Goal: Task Accomplishment & Management: Manage account settings

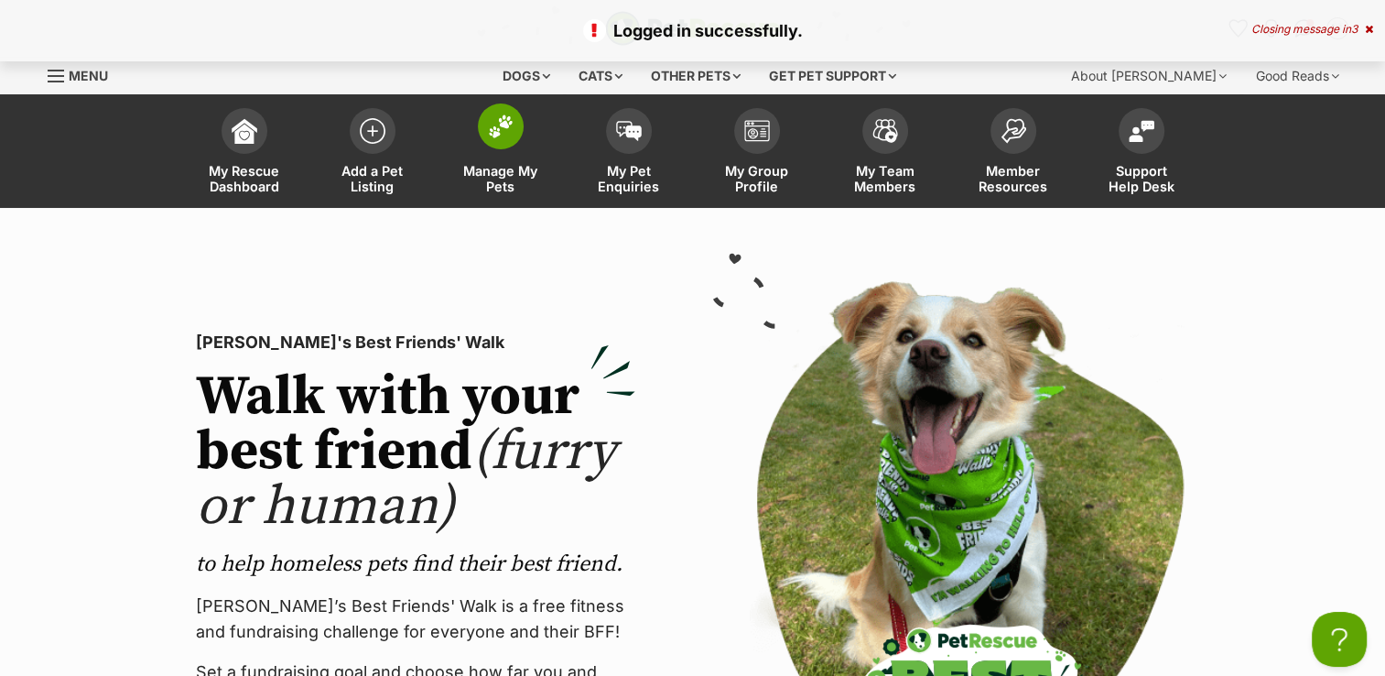
click at [494, 129] on img at bounding box center [501, 126] width 26 height 24
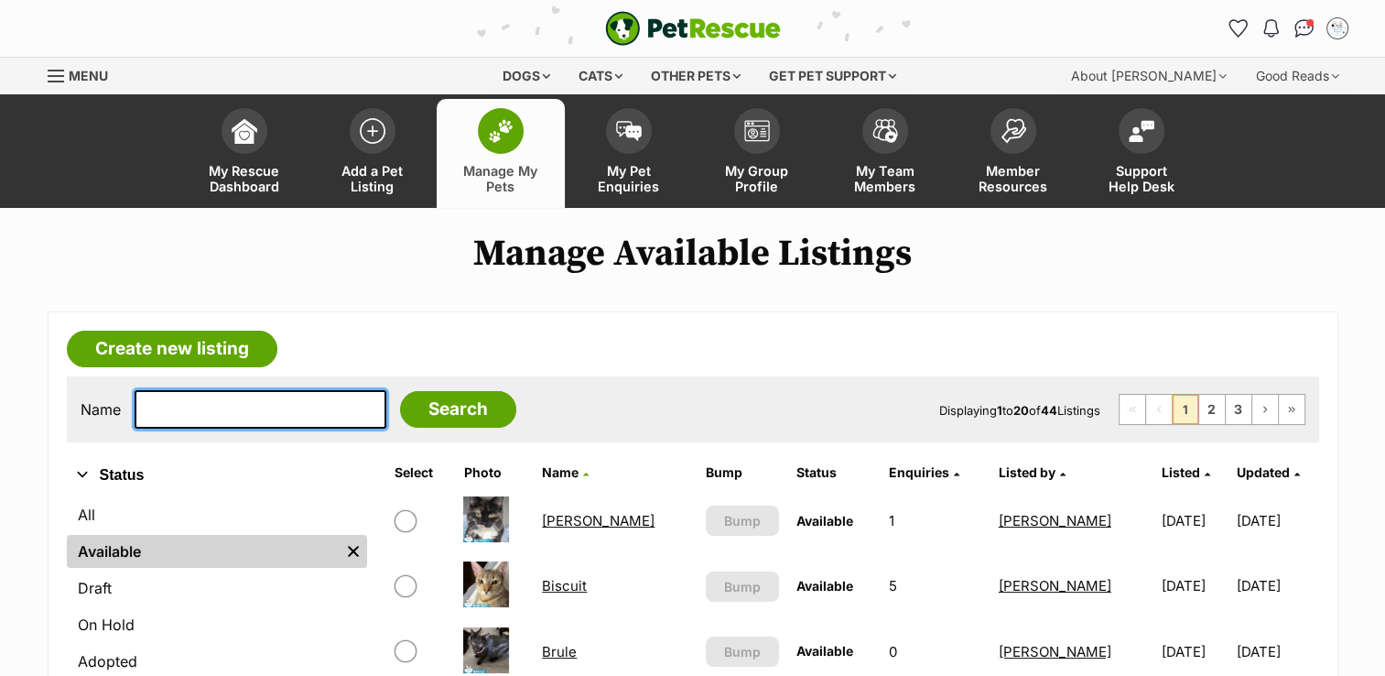
click at [200, 408] on input "text" at bounding box center [261, 409] width 252 height 38
type input "SUMMER"
click at [400, 391] on input "Search" at bounding box center [458, 409] width 116 height 37
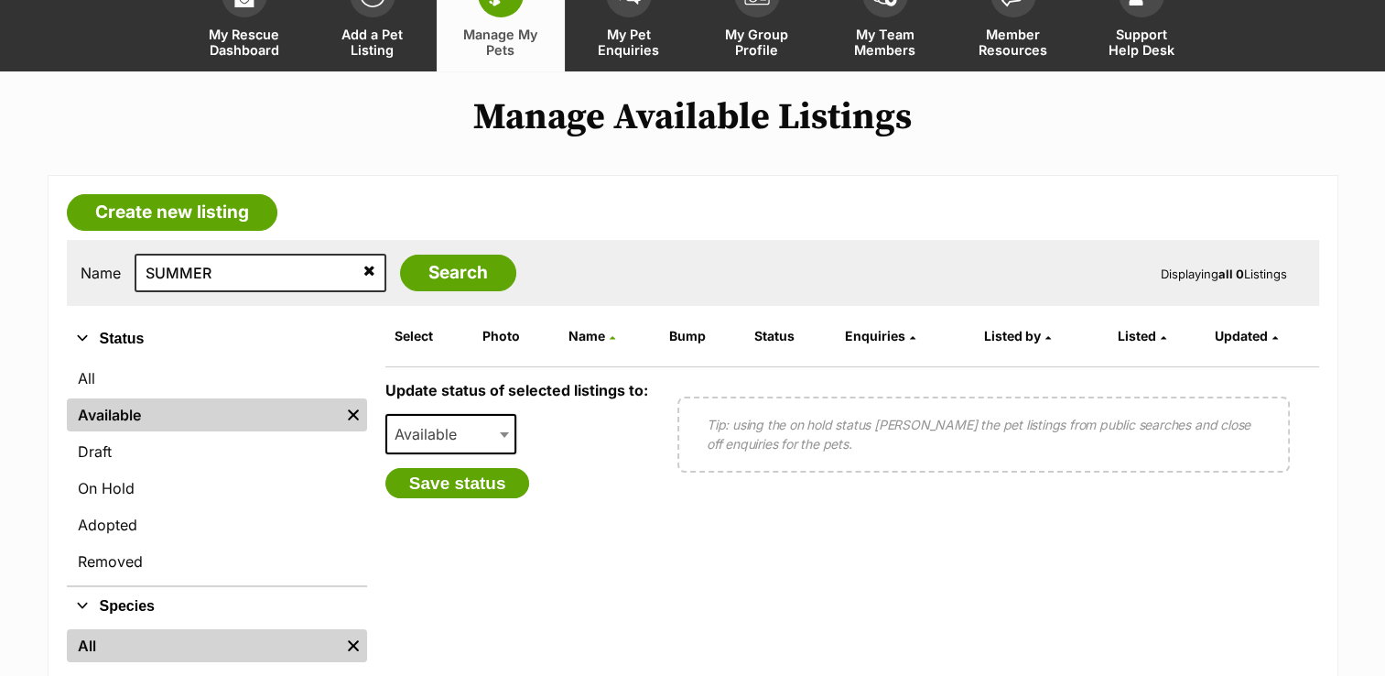
scroll to position [183, 0]
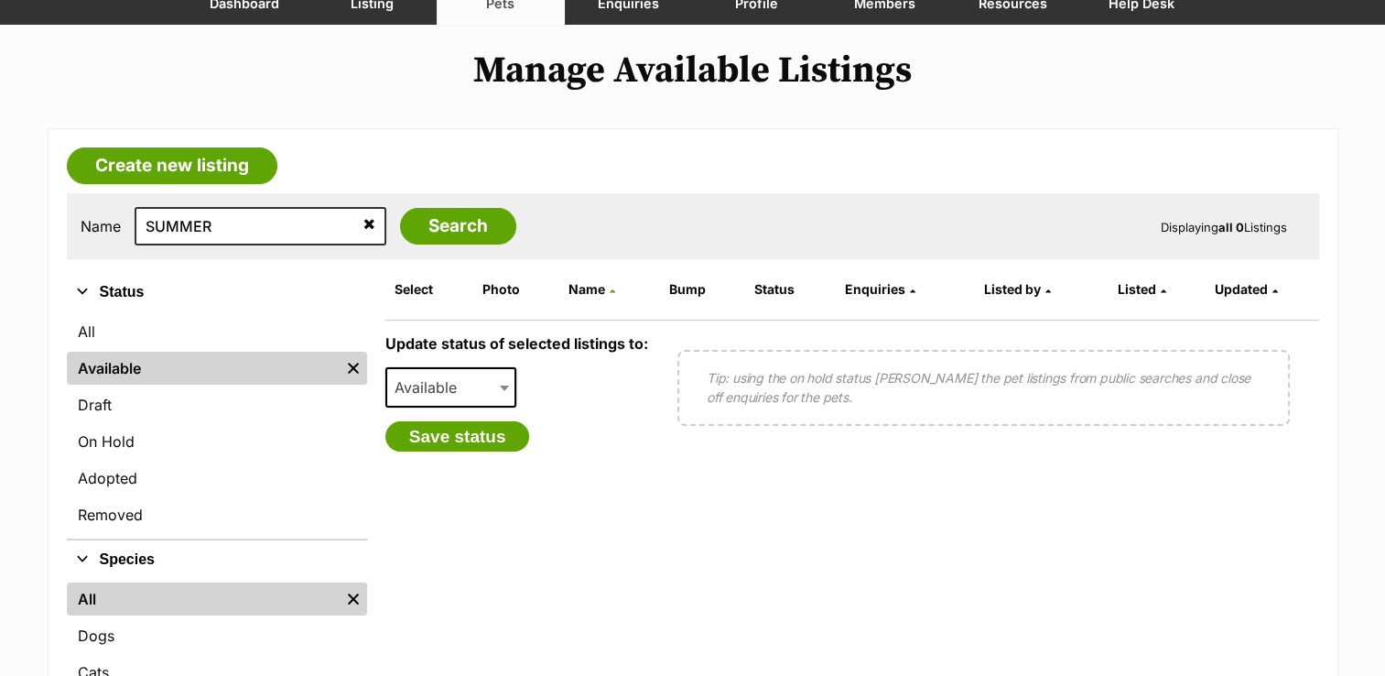
click at [238, 379] on link "Available" at bounding box center [203, 368] width 273 height 33
click at [429, 231] on input "Search" at bounding box center [458, 226] width 116 height 37
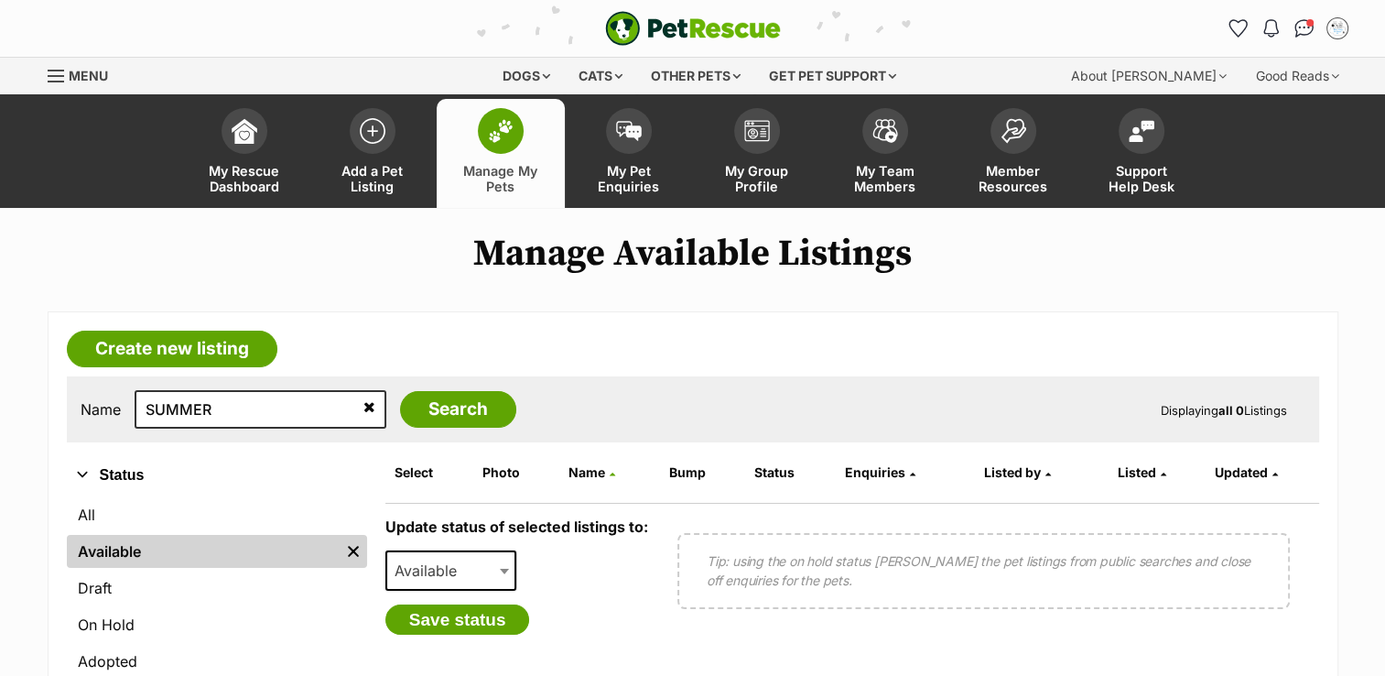
click at [505, 134] on img at bounding box center [501, 131] width 26 height 24
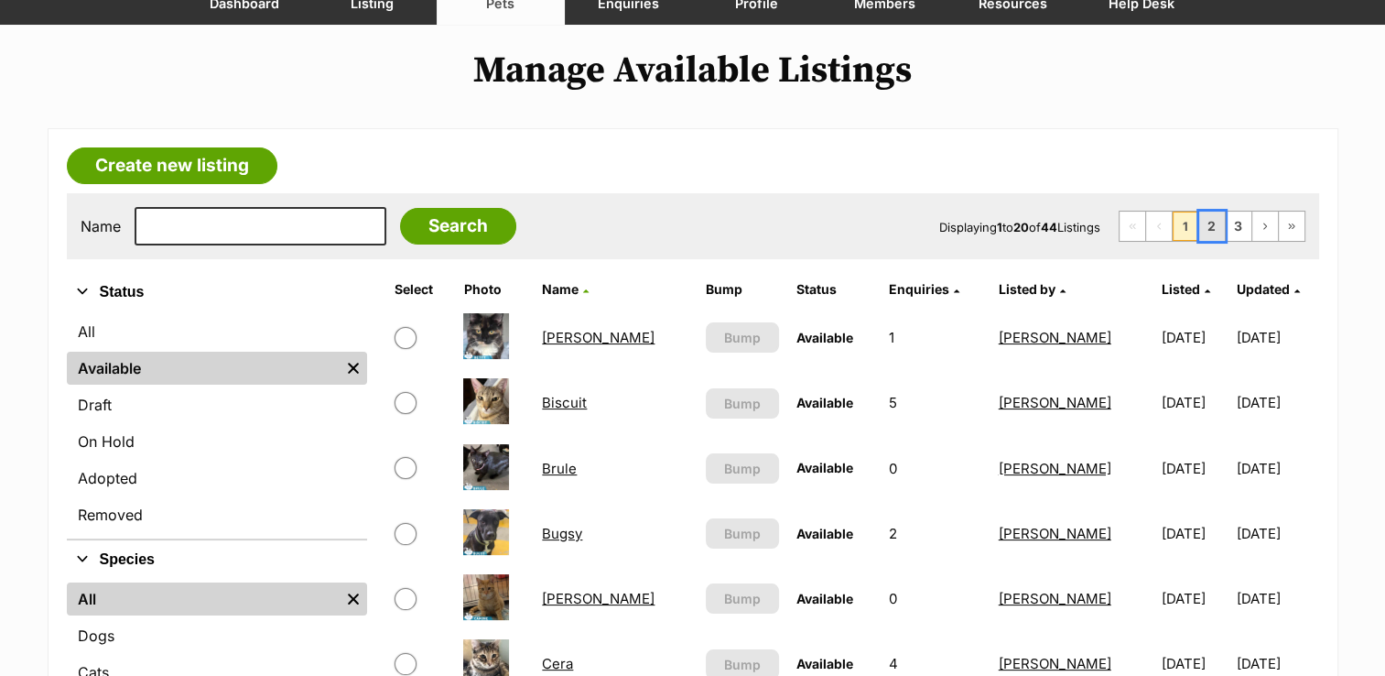
click at [1210, 222] on link "2" at bounding box center [1212, 226] width 26 height 29
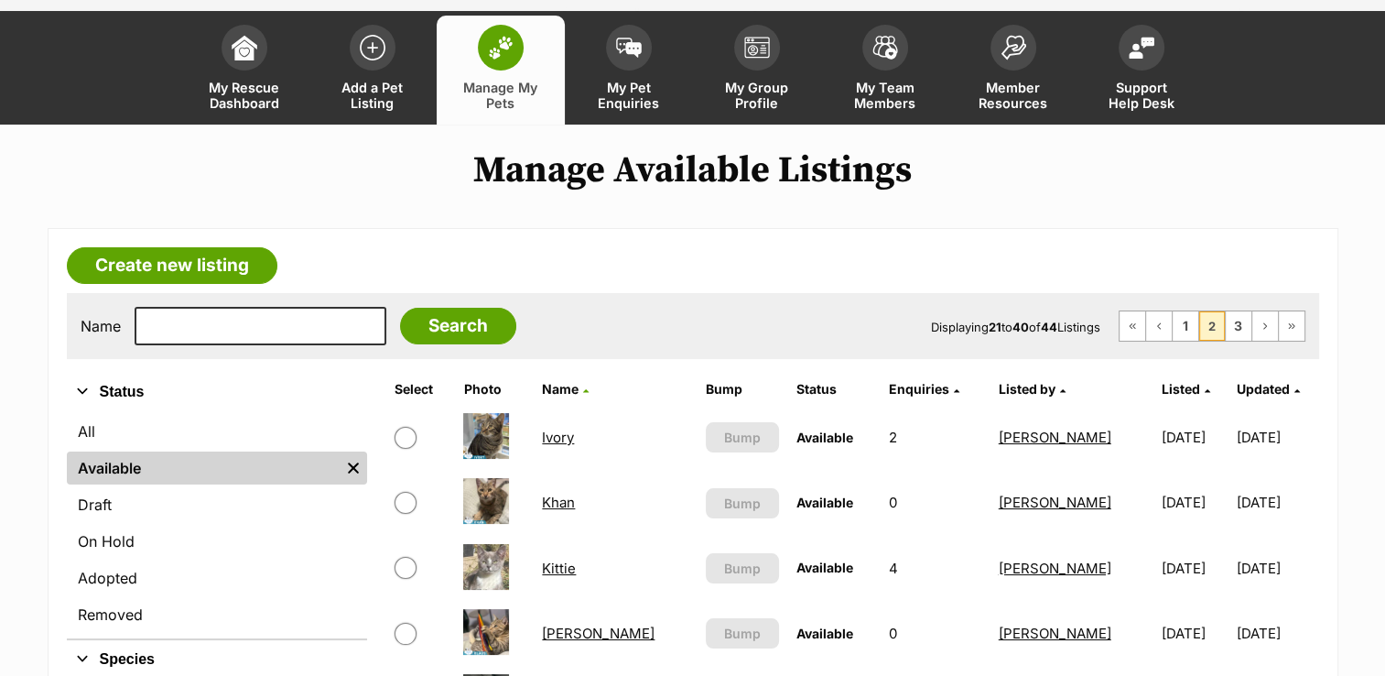
scroll to position [366, 0]
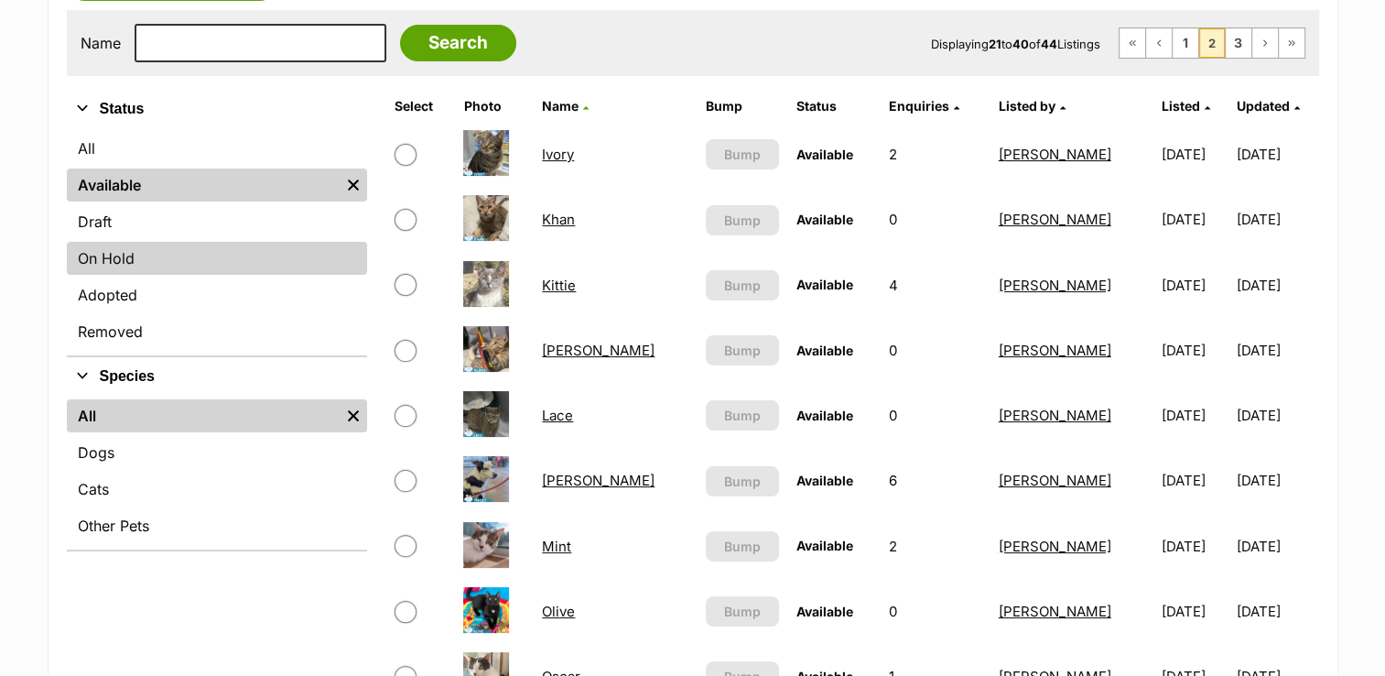
click at [183, 256] on link "On Hold" at bounding box center [217, 258] width 300 height 33
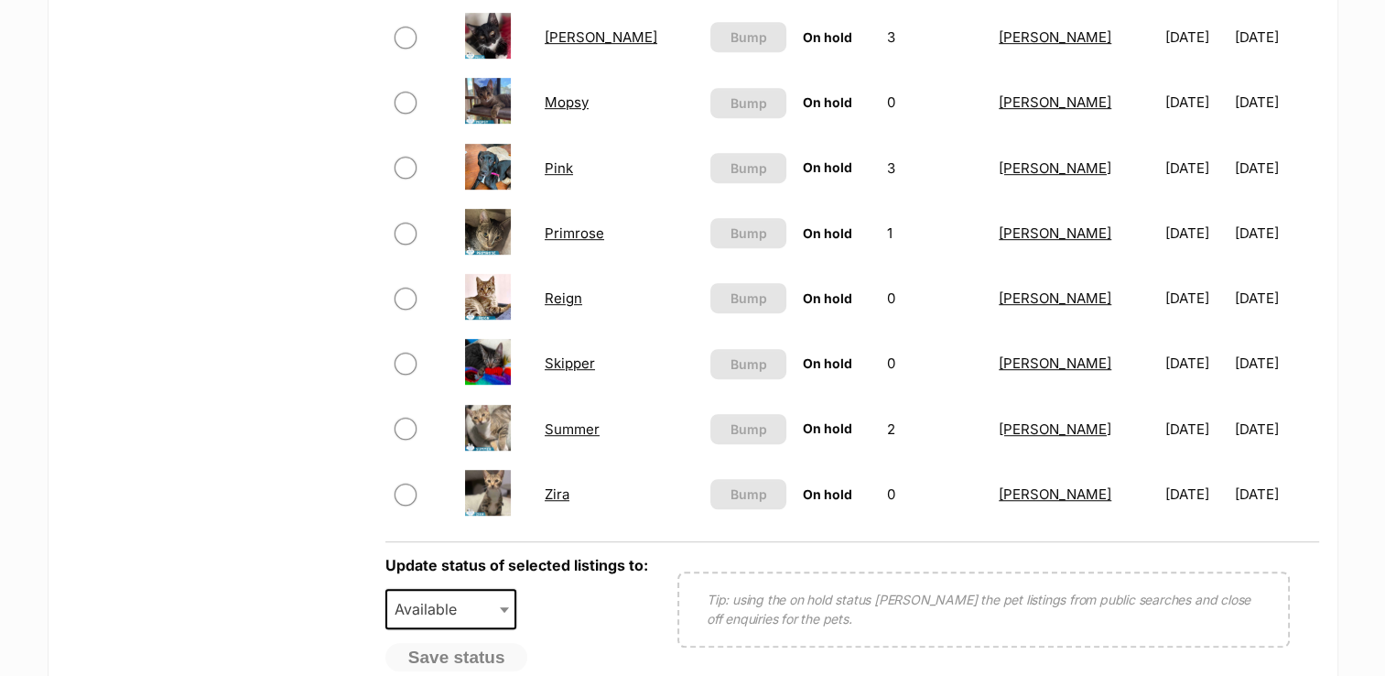
scroll to position [1007, 0]
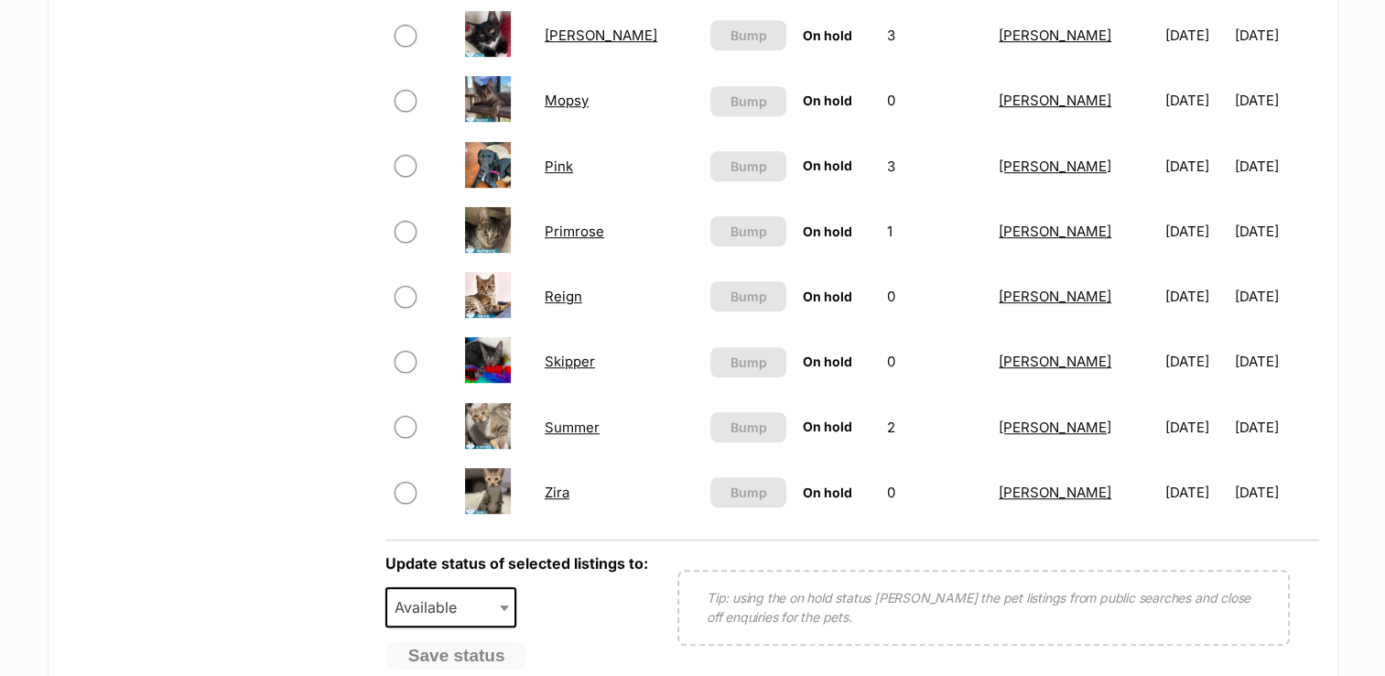
click at [570, 421] on link "Summer" at bounding box center [572, 426] width 55 height 17
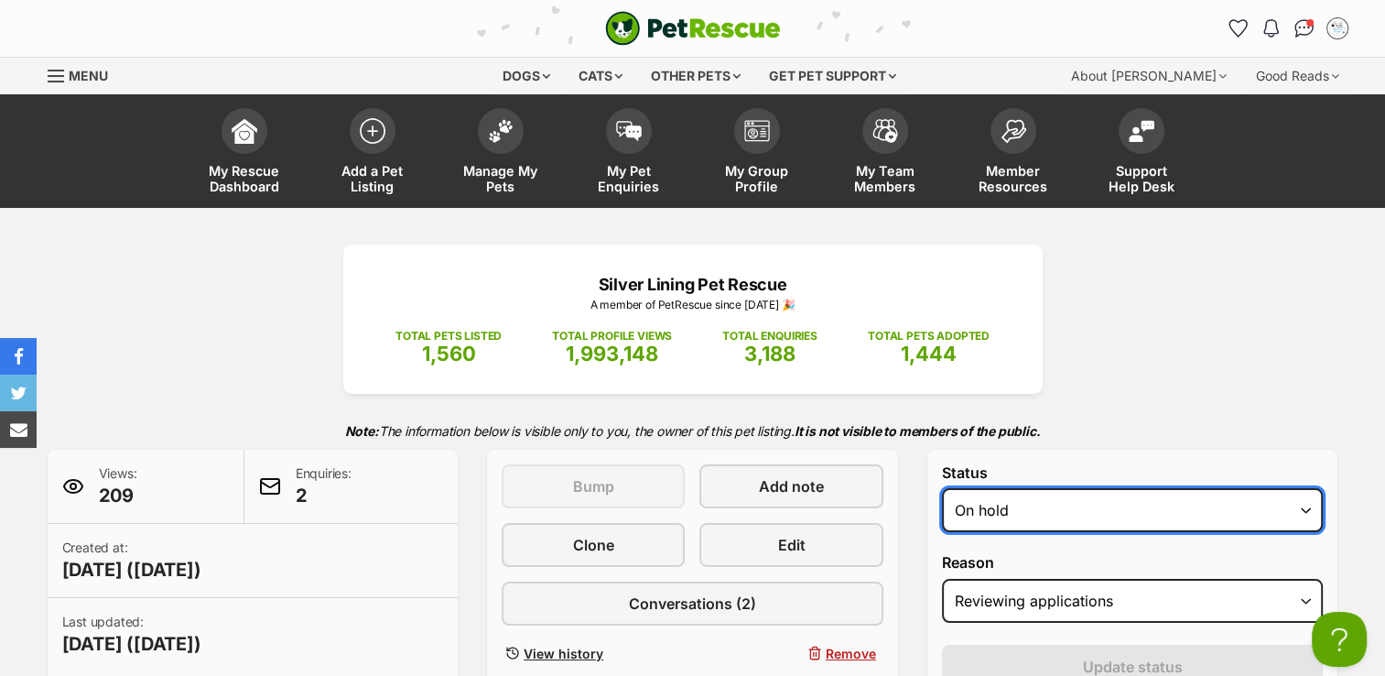
click at [1310, 507] on select "Draft - not available as listing has enquires Available On hold Adopted" at bounding box center [1133, 510] width 382 height 44
select select "rehomed"
click at [942, 488] on select "Draft - not available as listing has enquires Available On hold Adopted" at bounding box center [1133, 510] width 382 height 44
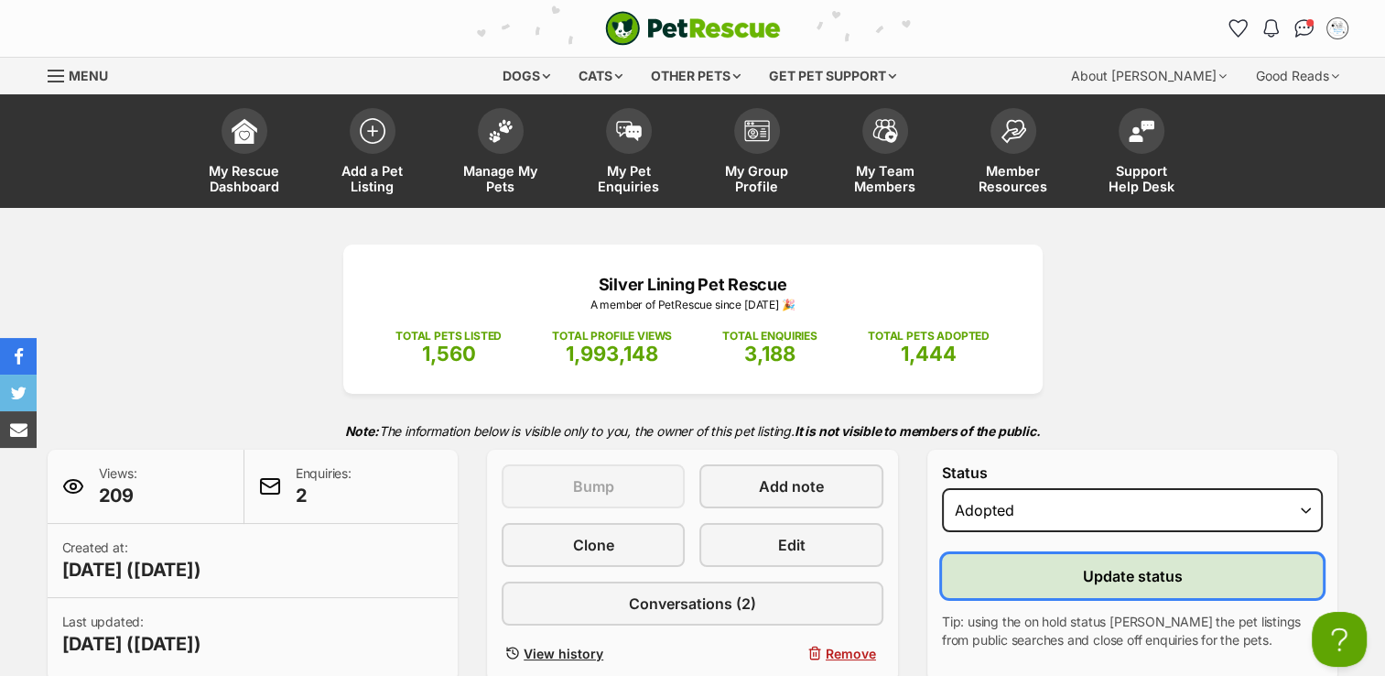
click at [1242, 580] on button "Update status" at bounding box center [1133, 576] width 382 height 44
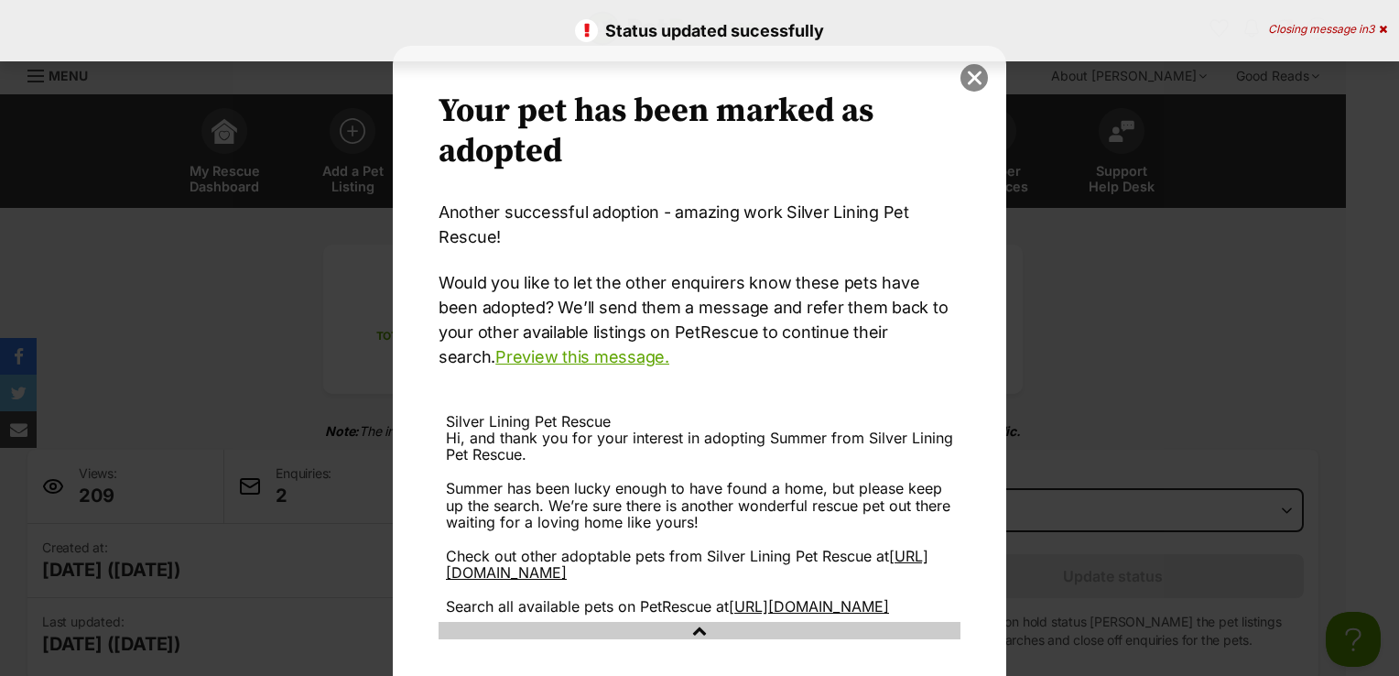
click at [965, 72] on button "close" at bounding box center [973, 77] width 27 height 27
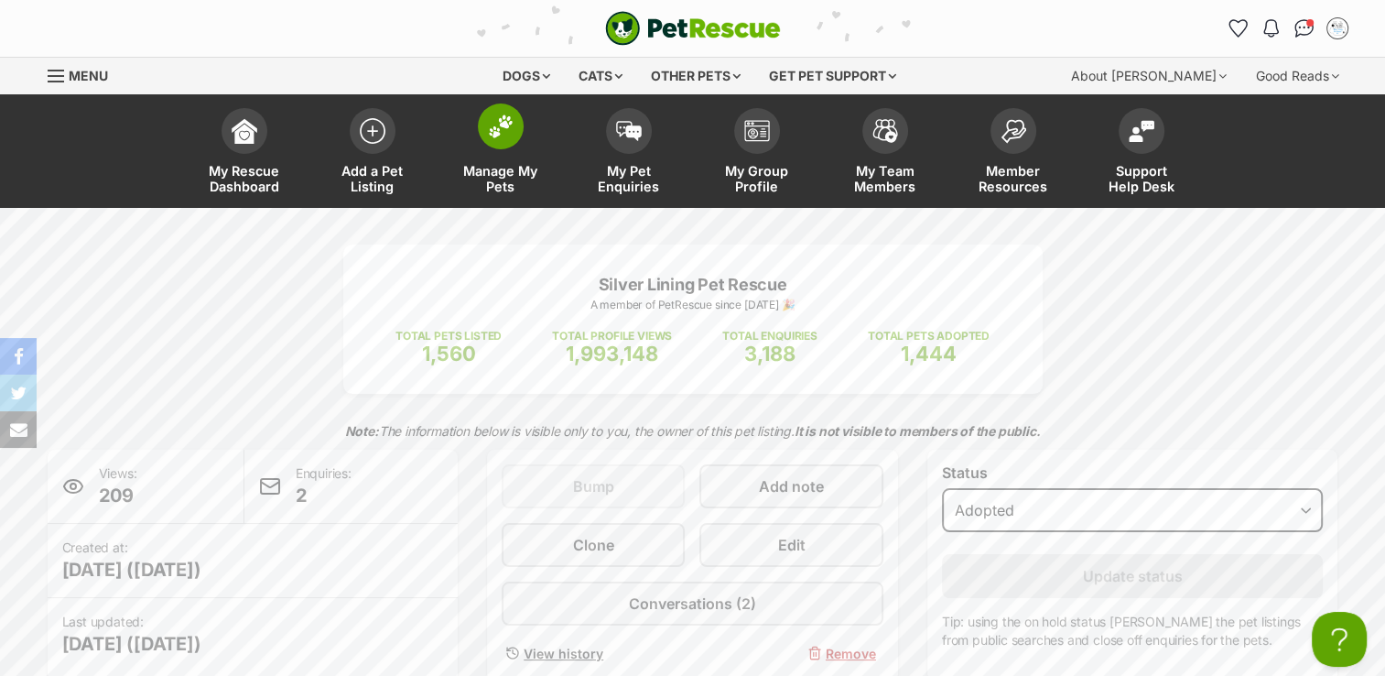
click at [500, 134] on img at bounding box center [501, 126] width 26 height 24
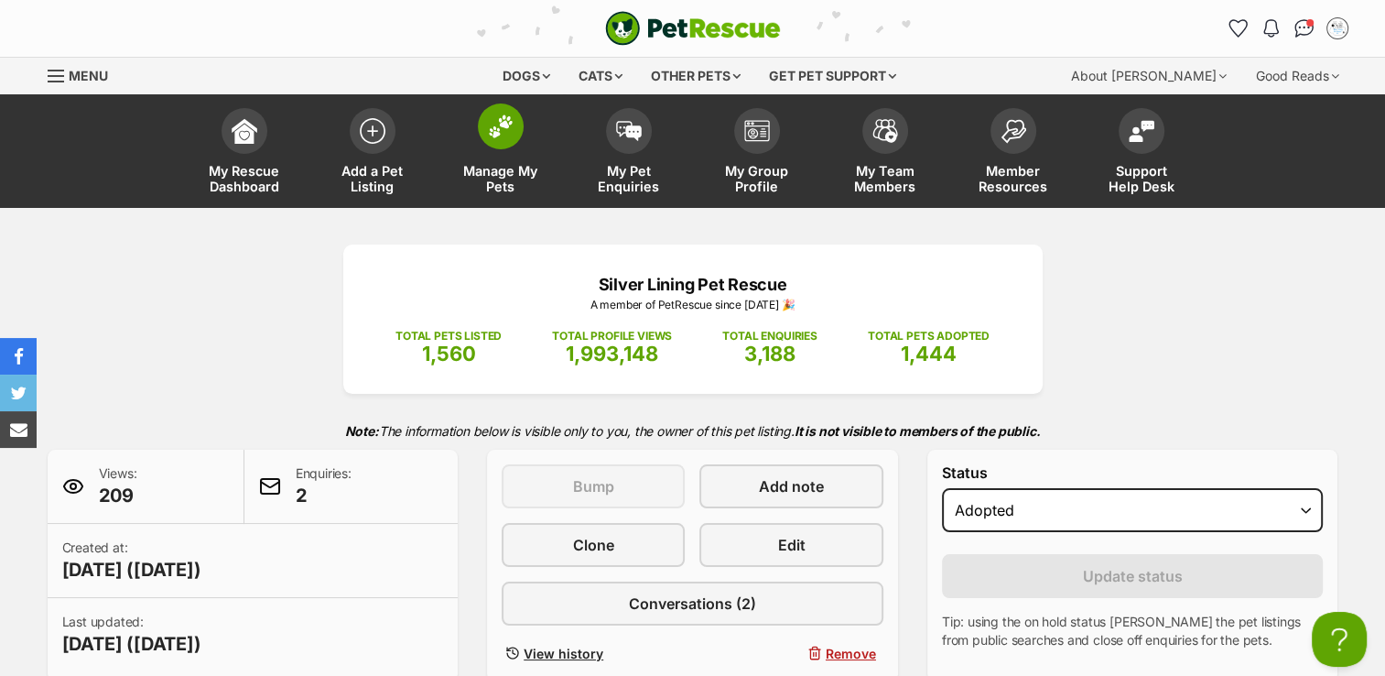
click at [500, 134] on img at bounding box center [501, 126] width 26 height 24
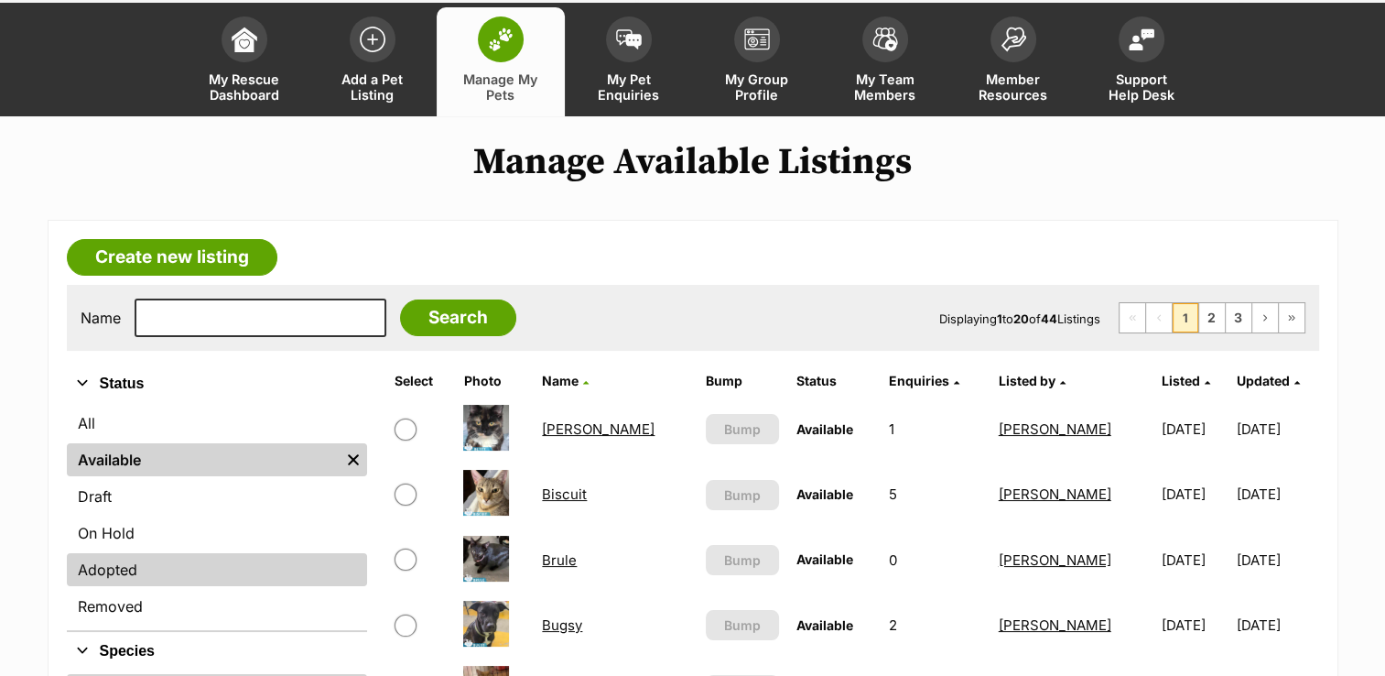
click at [173, 565] on link "Adopted" at bounding box center [217, 569] width 300 height 33
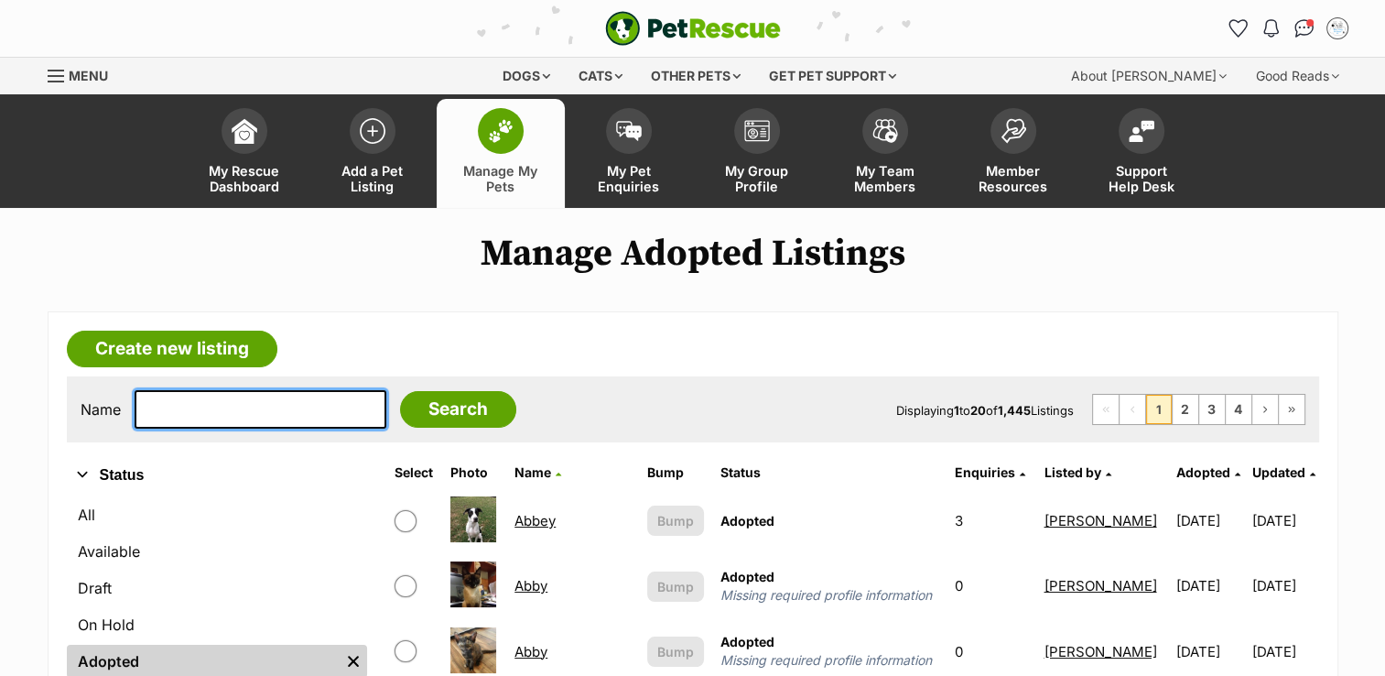
click at [175, 416] on input "text" at bounding box center [261, 409] width 252 height 38
type input "SUMMER"
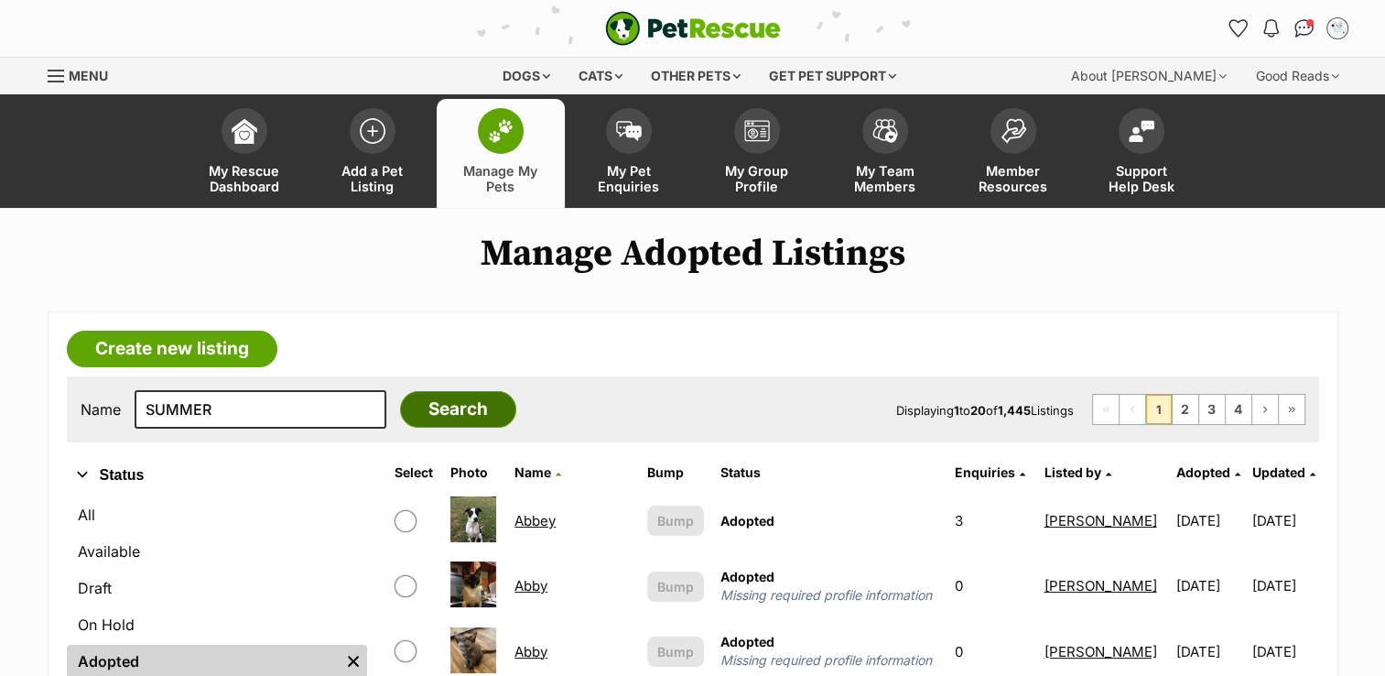
click at [407, 404] on input "Search" at bounding box center [458, 409] width 116 height 37
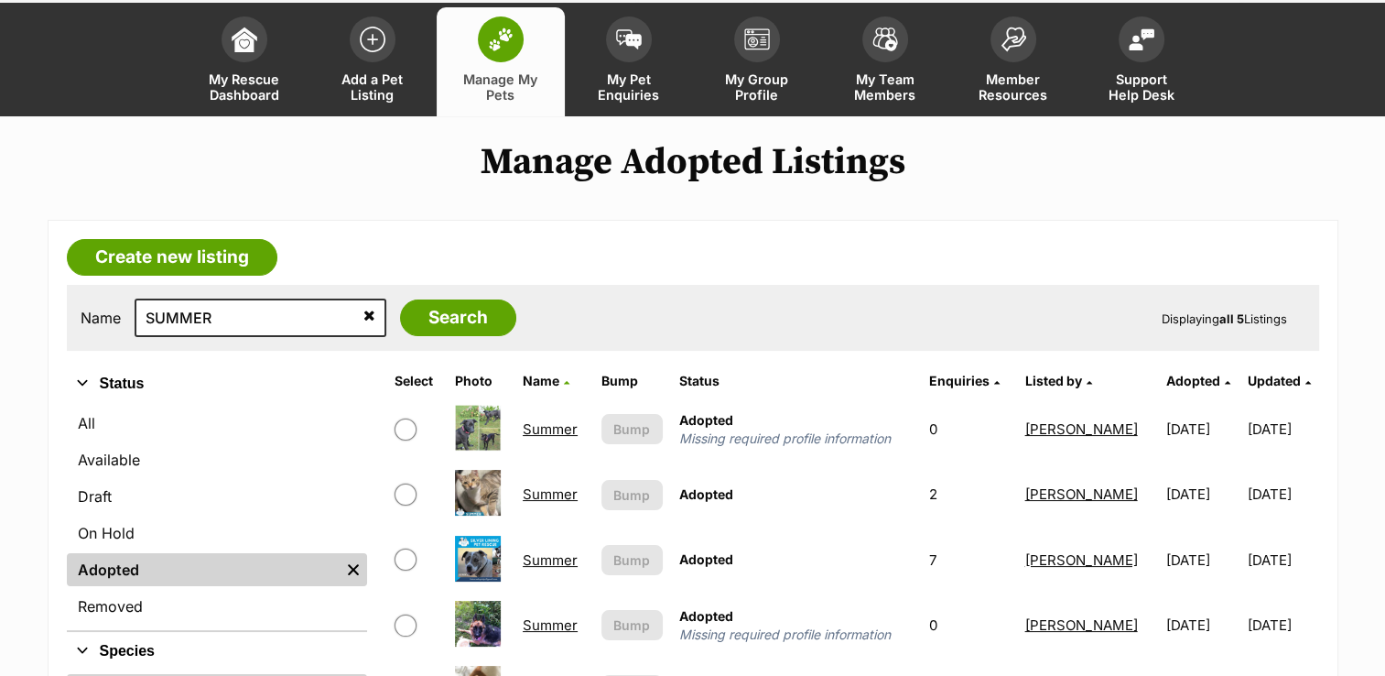
scroll to position [183, 0]
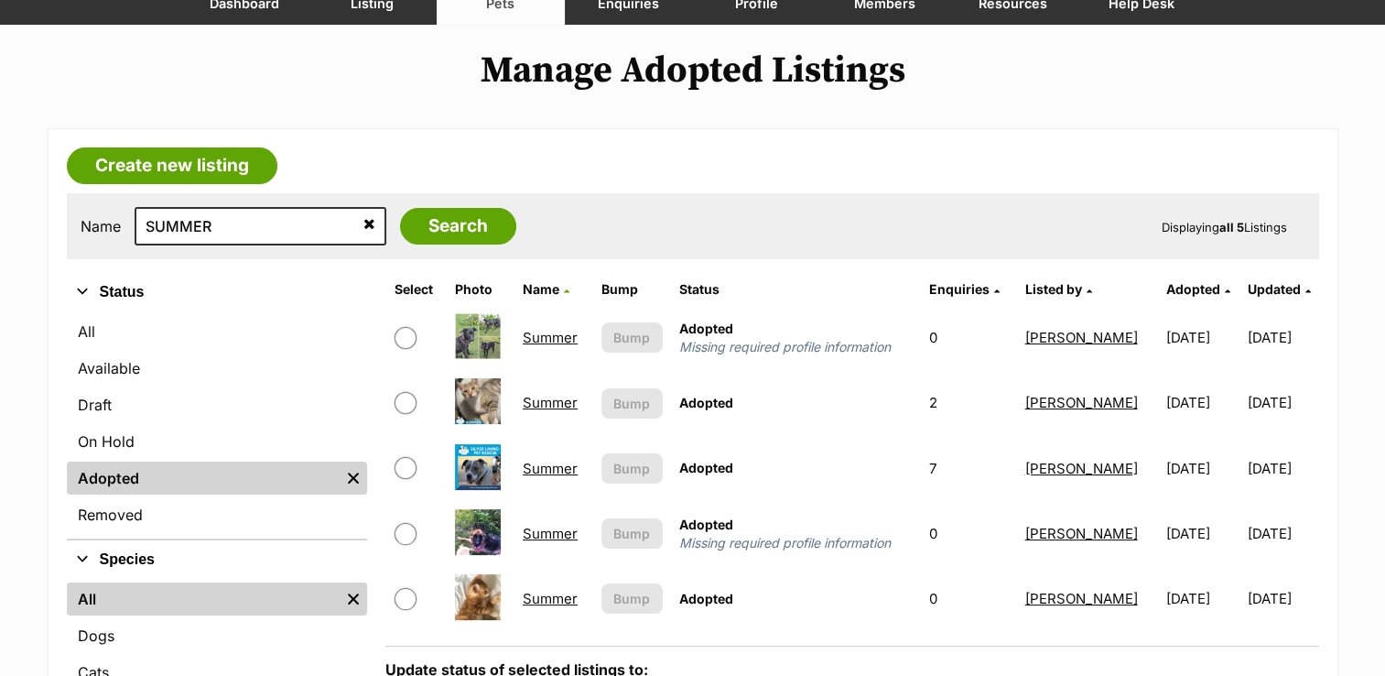
click at [551, 404] on link "Summer" at bounding box center [550, 402] width 55 height 17
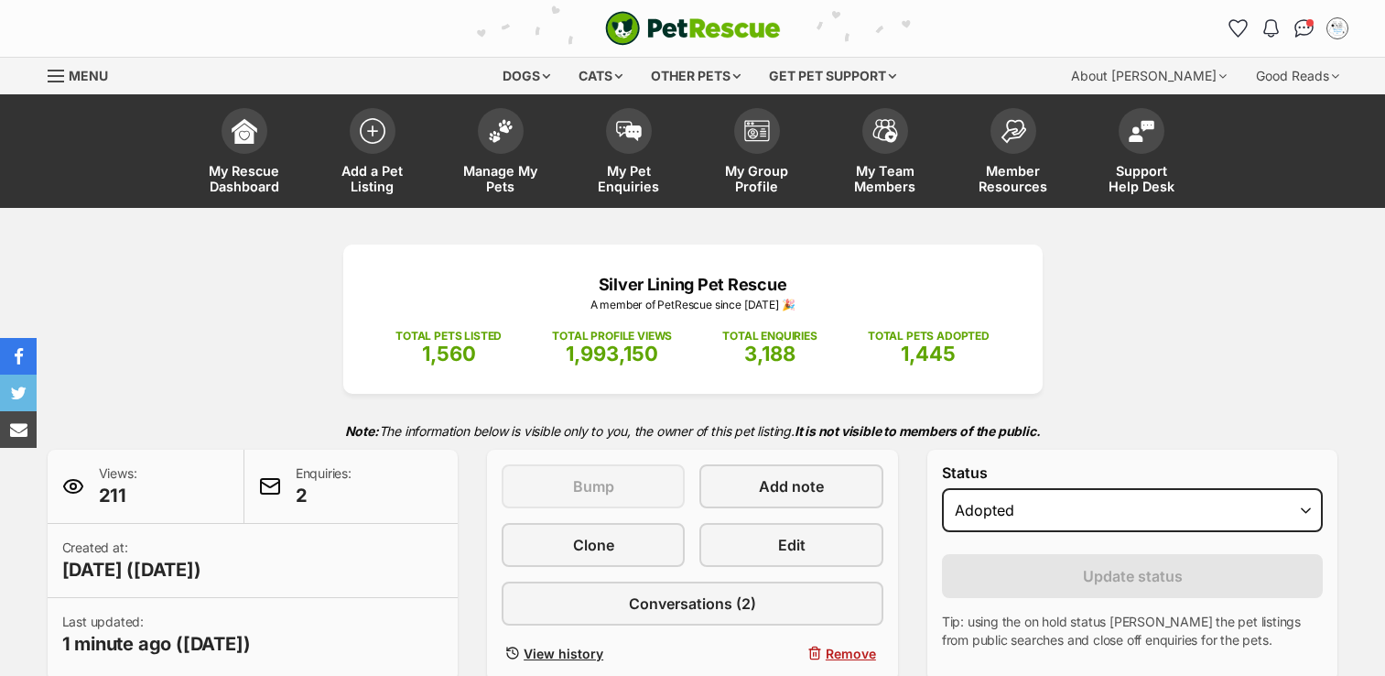
click at [1309, 505] on select "Draft - not available as listing has enquires Available On hold Adopted" at bounding box center [1133, 510] width 382 height 44
select select "active"
click at [942, 488] on select "Draft - not available as listing has enquires Available On hold Adopted" at bounding box center [1133, 510] width 382 height 44
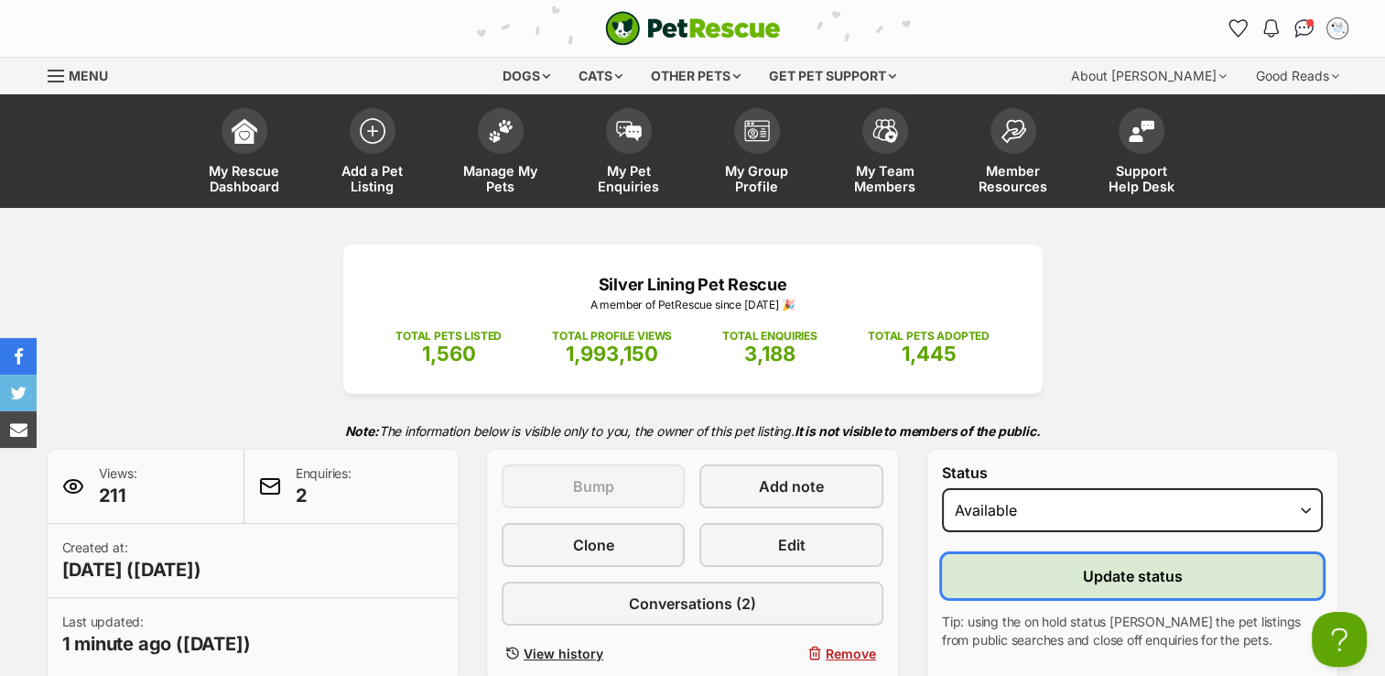
click at [1211, 587] on button "Update status" at bounding box center [1133, 576] width 382 height 44
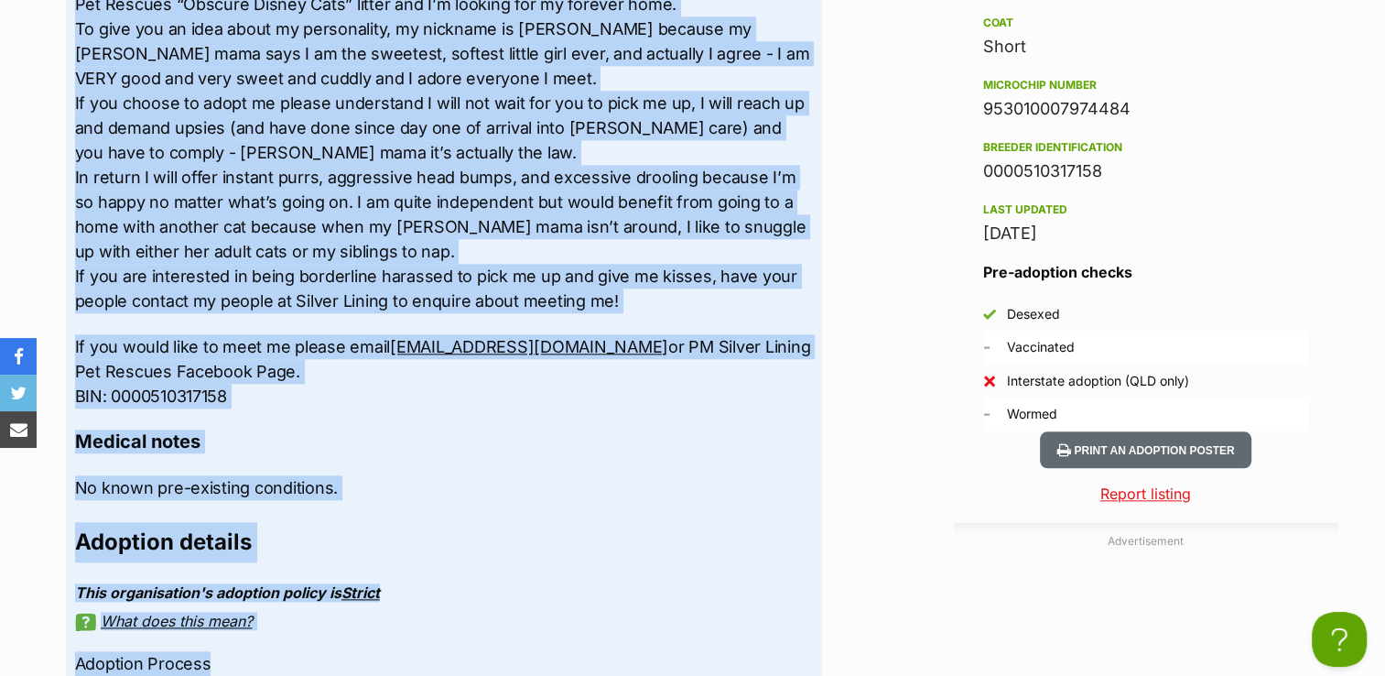
scroll to position [2110, 0]
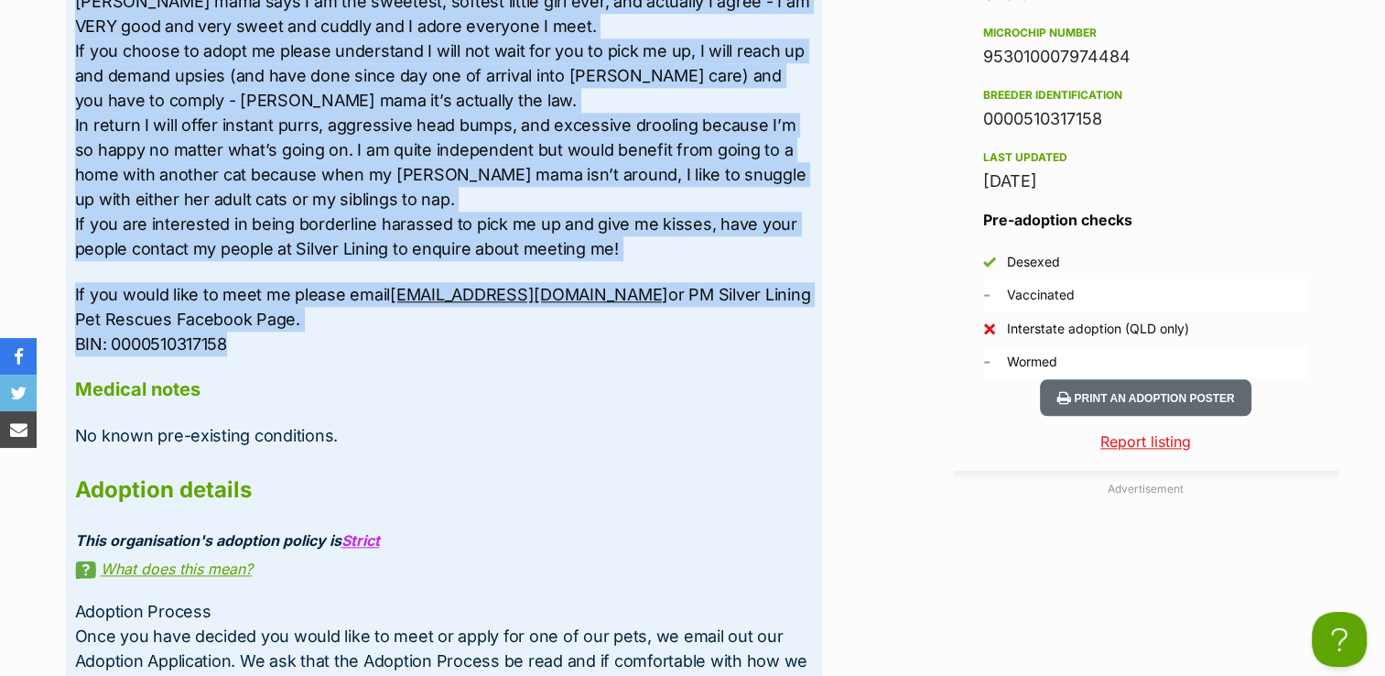
drag, startPoint x: 71, startPoint y: 174, endPoint x: 537, endPoint y: 343, distance: 495.0
click at [537, 343] on div "Upload Videos About Summer Located: Flagstone Breed: DSH Sex: [DEMOGRAPHIC_DATA…" at bounding box center [444, 156] width 756 height 1342
copy div "Loremip: Dolorsita Conse: ADI Eli: Seddoe TEM: 58/01/12 Inc Utlabore: Etd Mag A…"
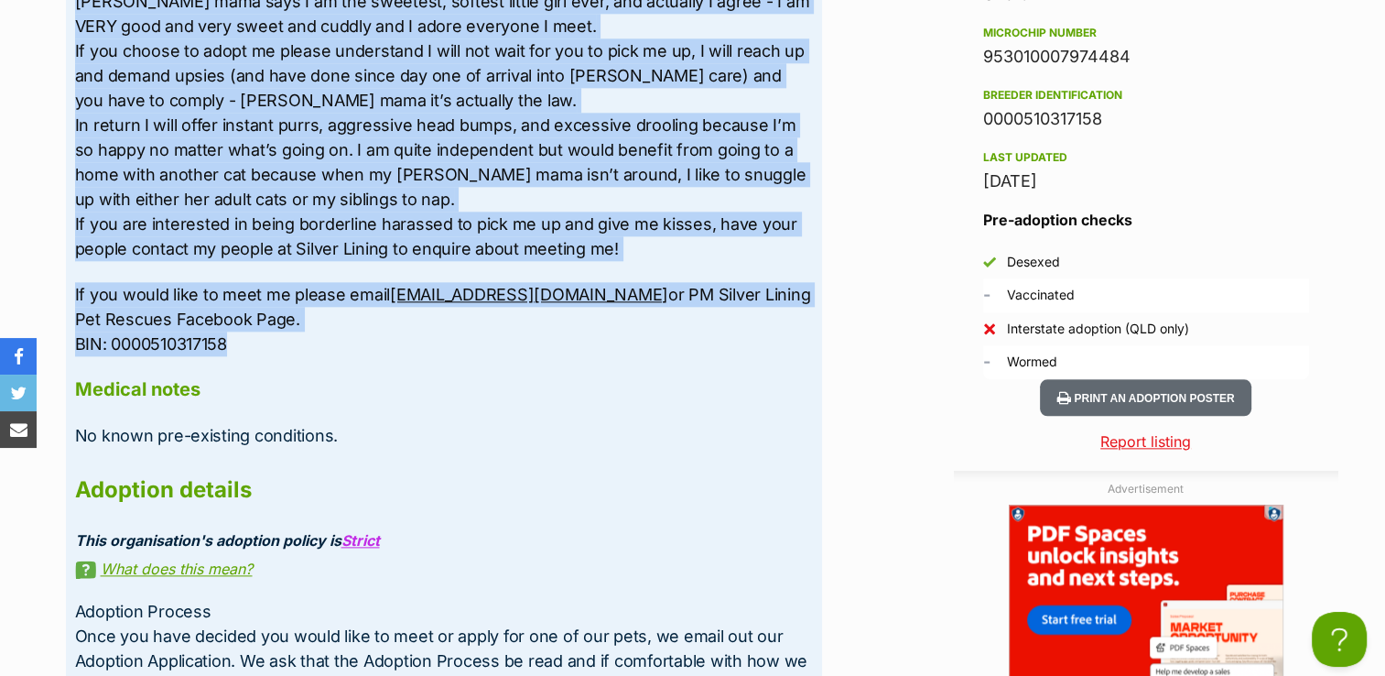
scroll to position [0, 0]
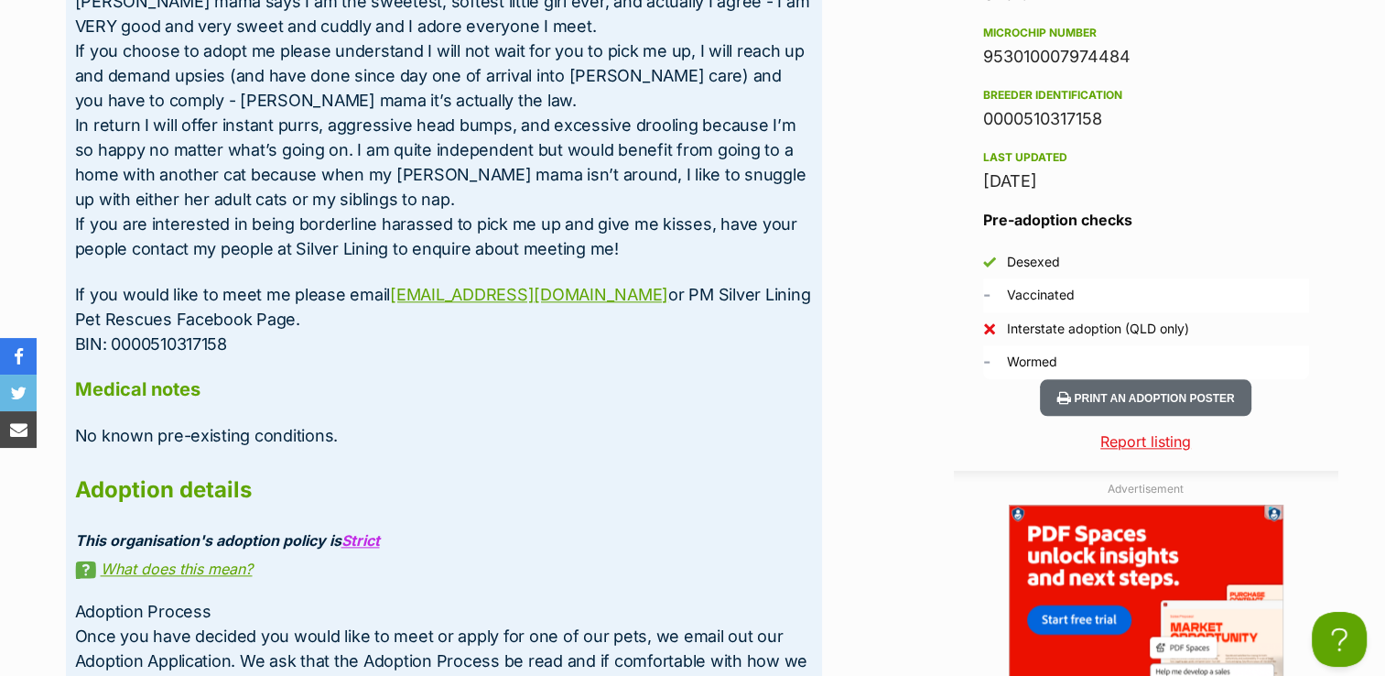
click at [518, 381] on h4 "Medical notes" at bounding box center [444, 389] width 738 height 24
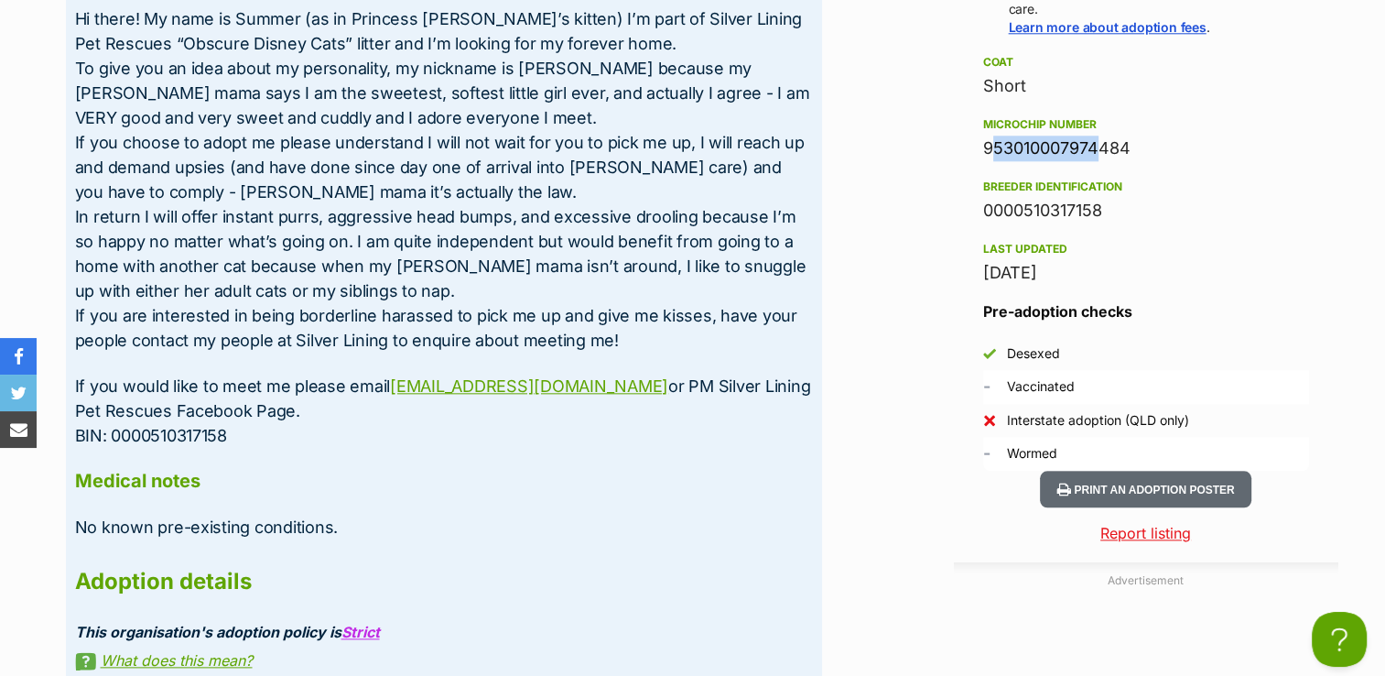
drag, startPoint x: 984, startPoint y: 141, endPoint x: 1132, endPoint y: 147, distance: 147.6
click at [1132, 147] on div "953010007974484" at bounding box center [1146, 149] width 326 height 26
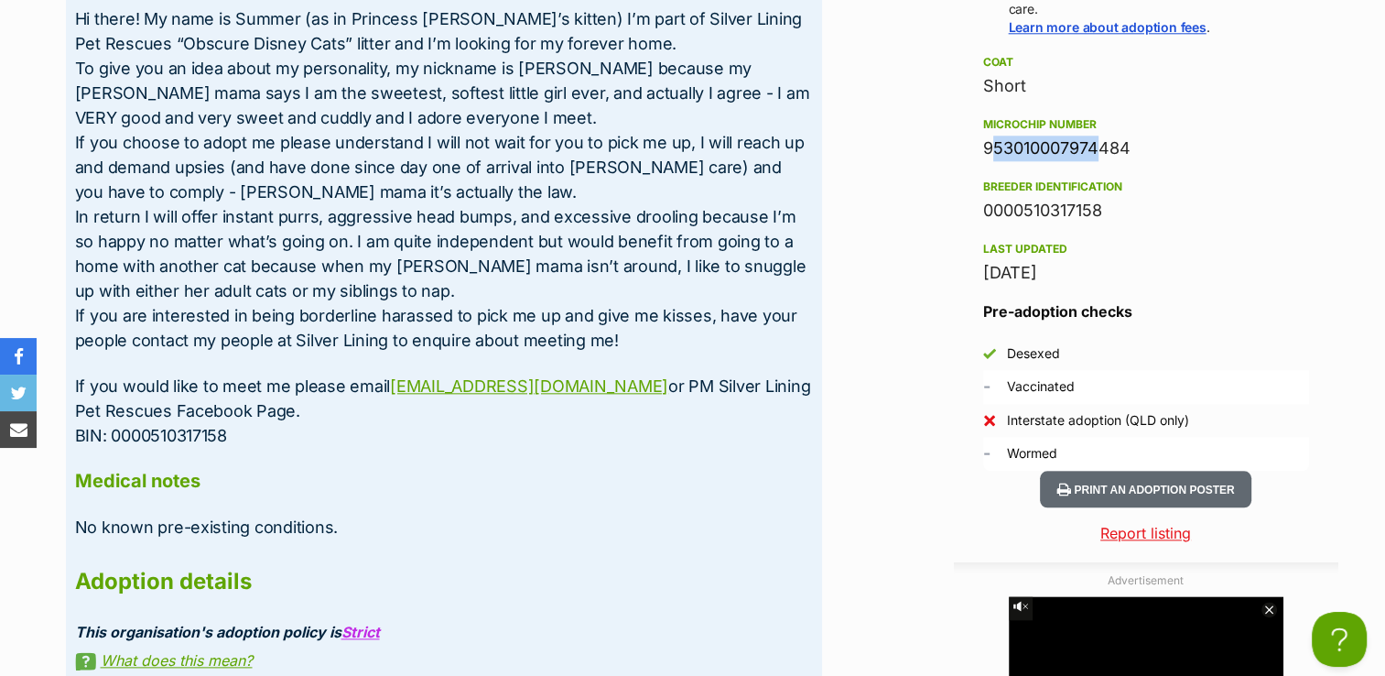
copy div "953010007974484"
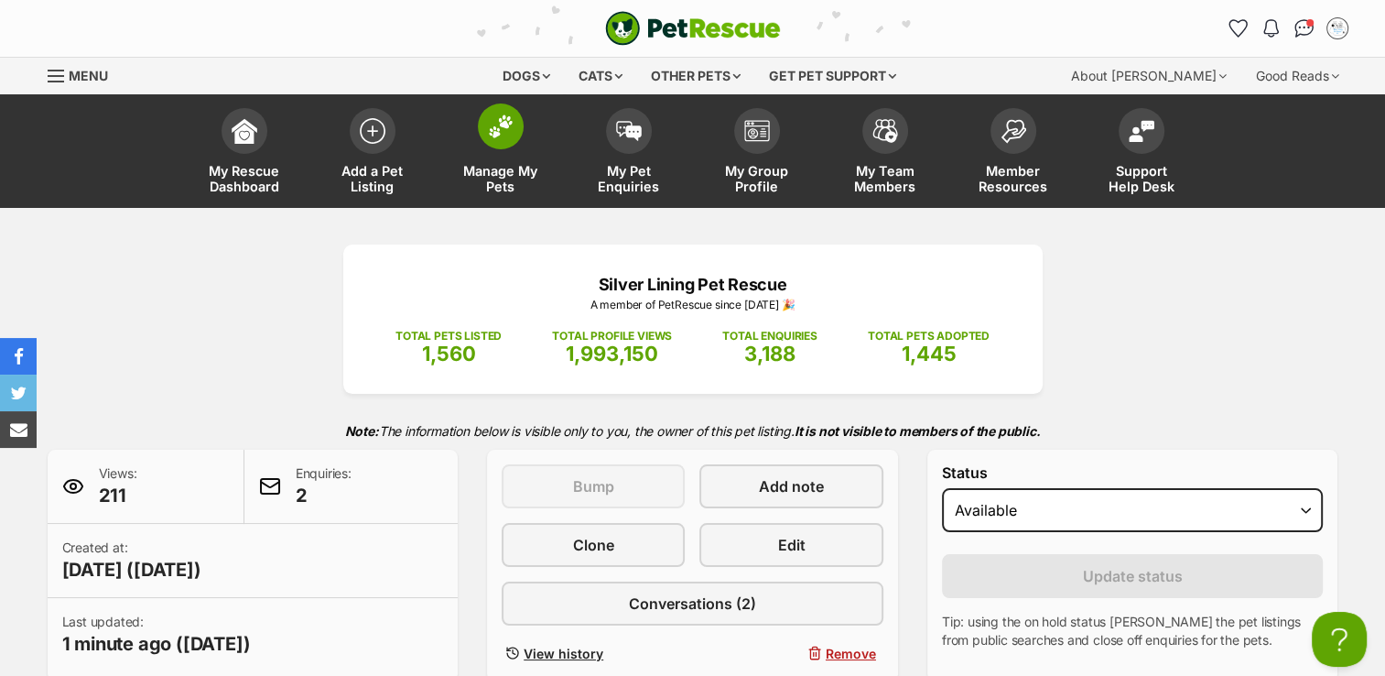
click at [502, 125] on img at bounding box center [501, 126] width 26 height 24
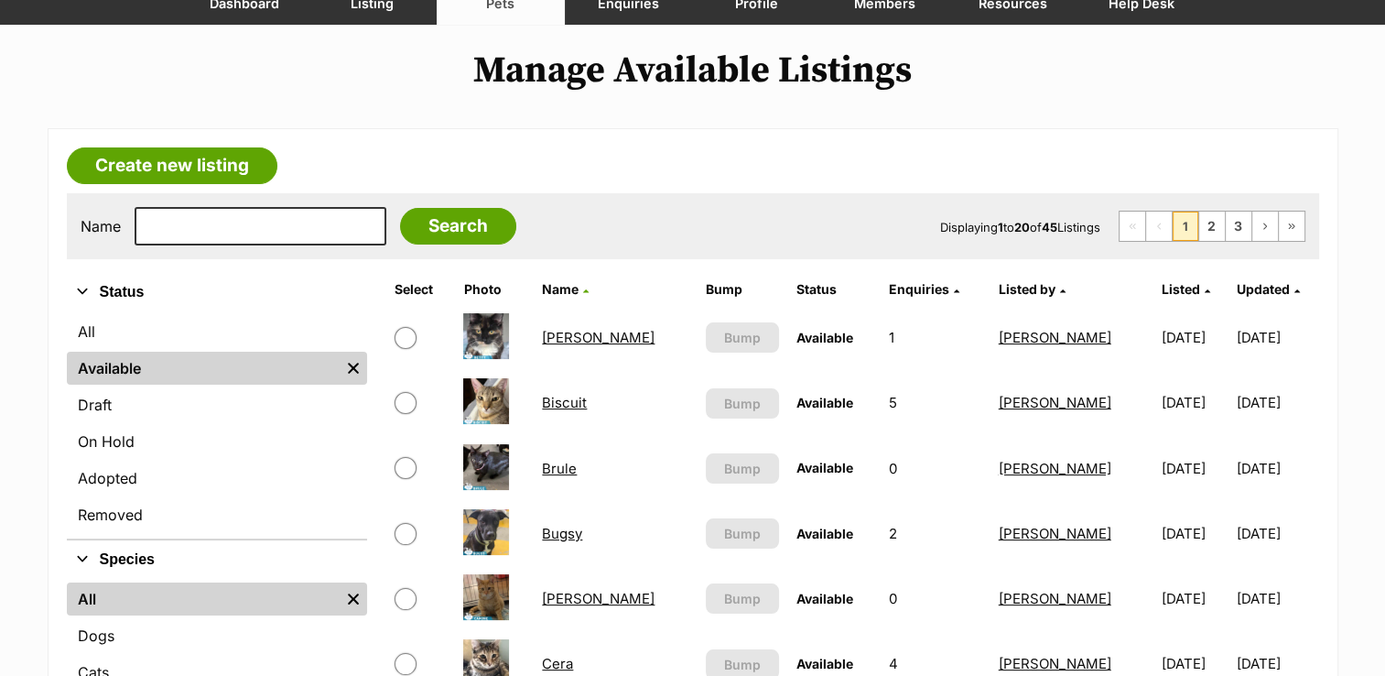
click at [251, 445] on link "On Hold" at bounding box center [217, 441] width 300 height 33
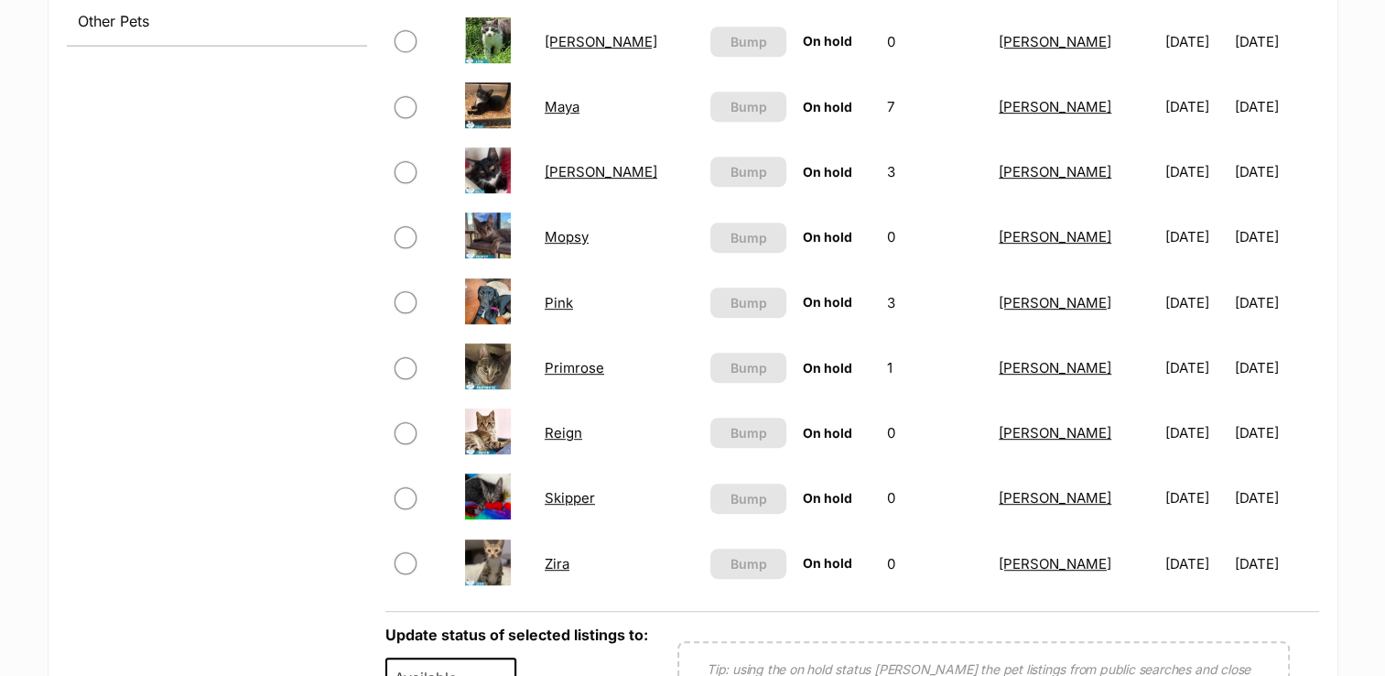
scroll to position [916, 0]
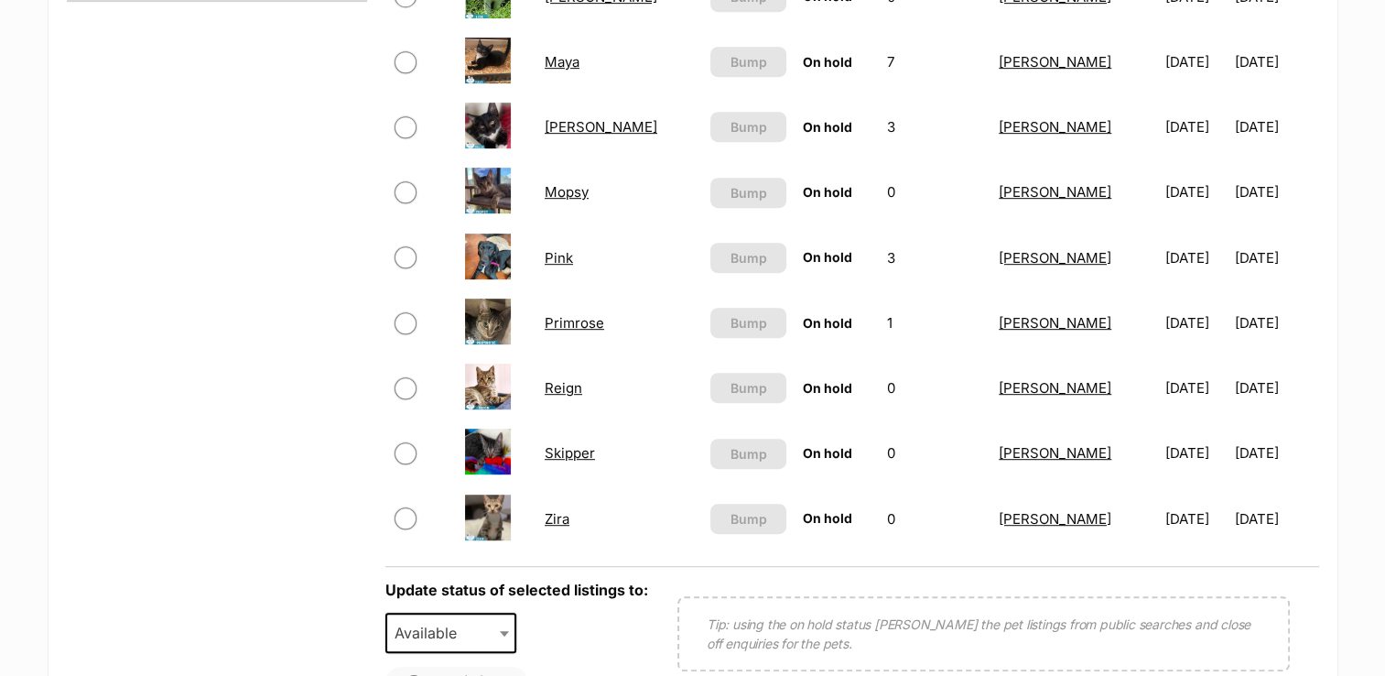
click at [556, 516] on link "Zira" at bounding box center [557, 518] width 25 height 17
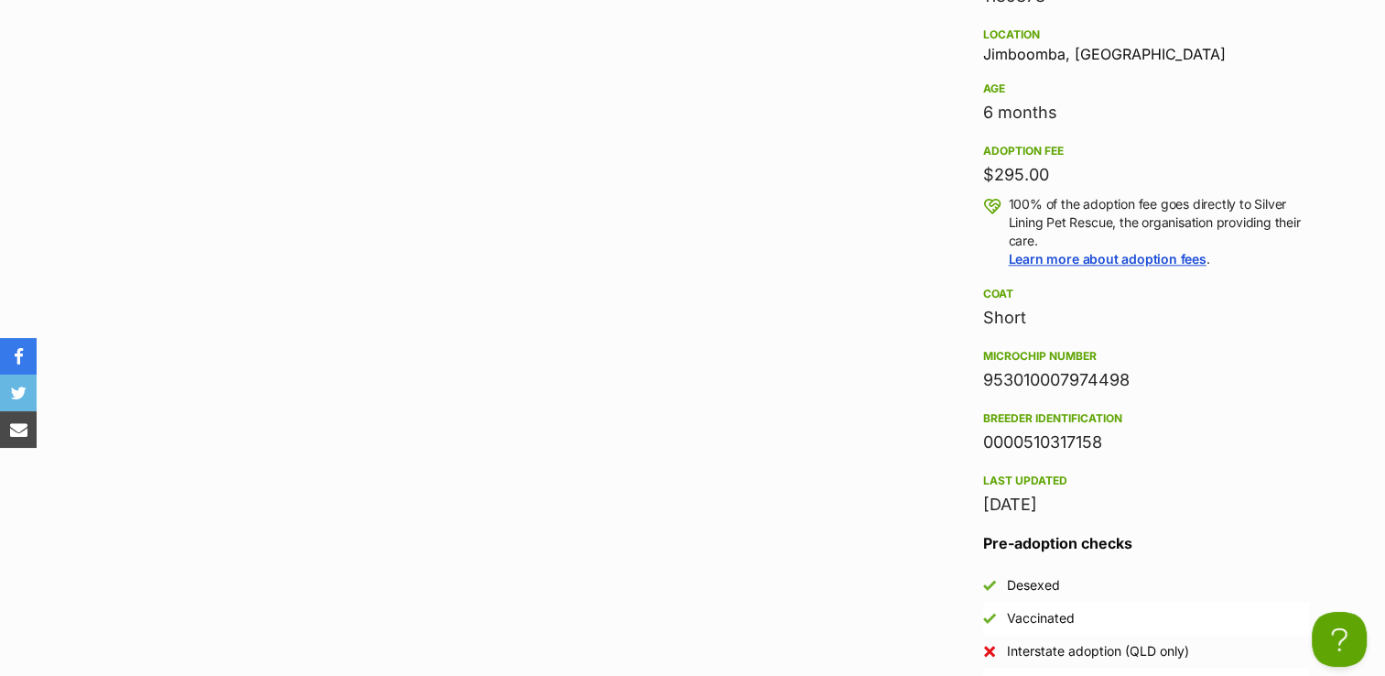
scroll to position [2014, 0]
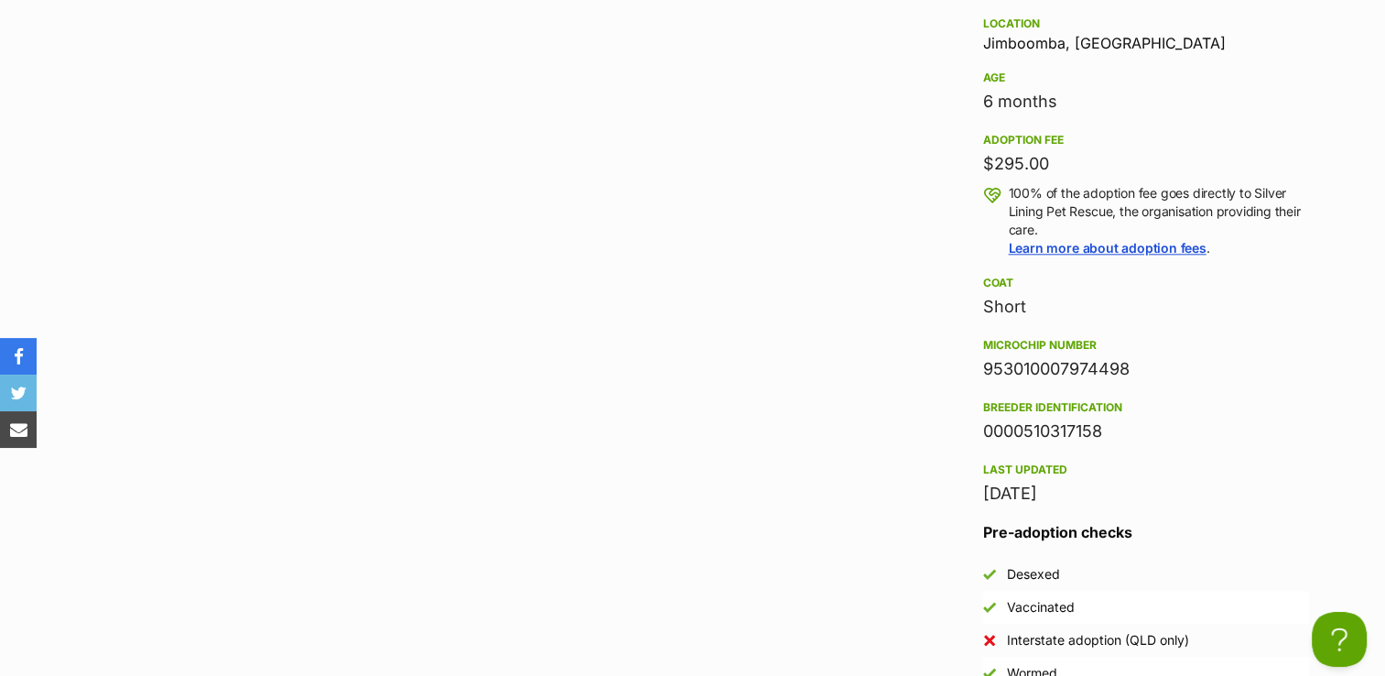
drag, startPoint x: 978, startPoint y: 361, endPoint x: 1141, endPoint y: 359, distance: 163.0
click at [1141, 359] on aside "Rescue group Silver Lining Pet Rescue PetRescue ID 1139878 Location Jimboomba, …" at bounding box center [1146, 288] width 385 height 800
copy div "953010007974498"
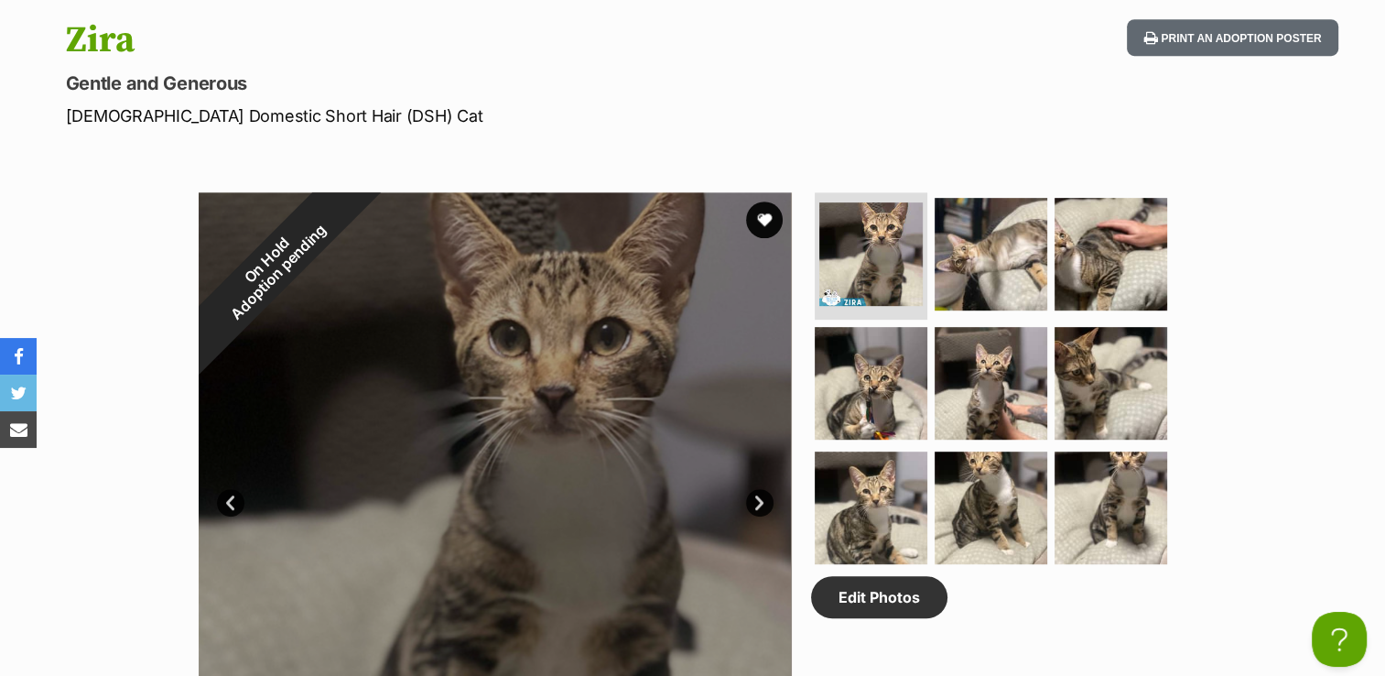
scroll to position [458, 0]
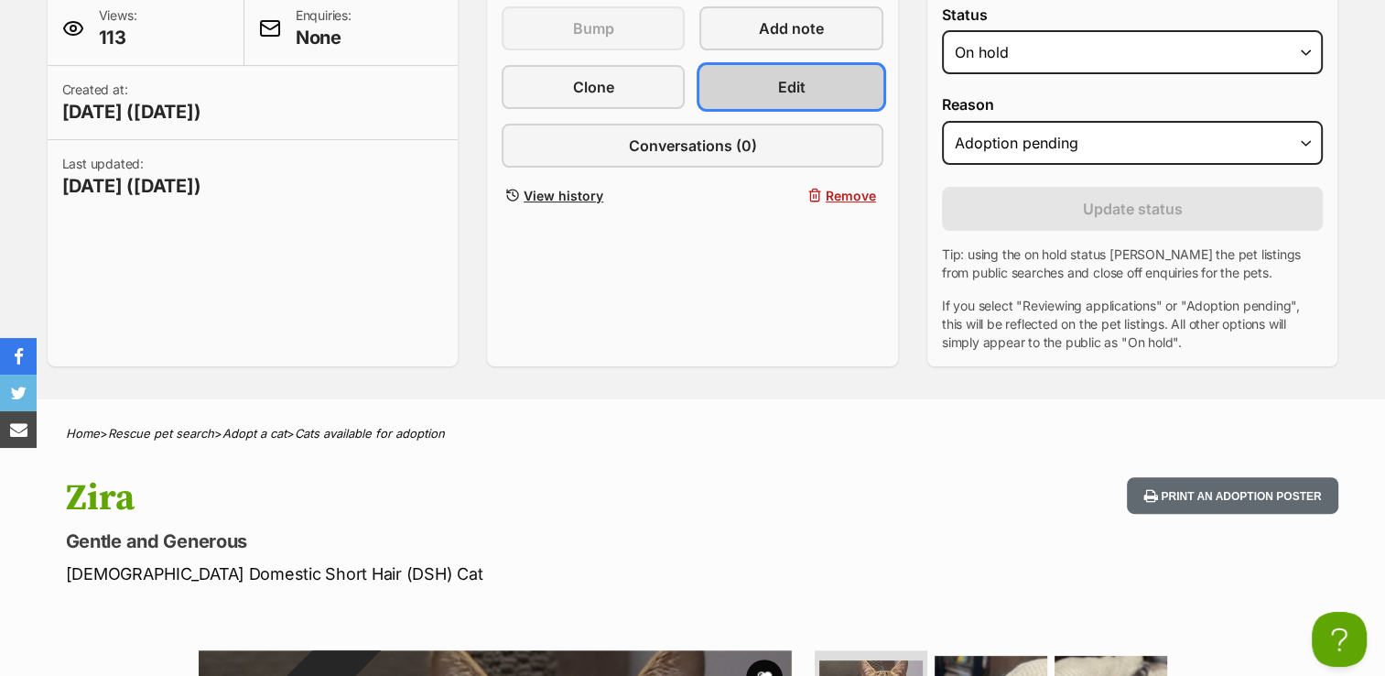
click at [795, 77] on span "Edit" at bounding box center [791, 87] width 27 height 22
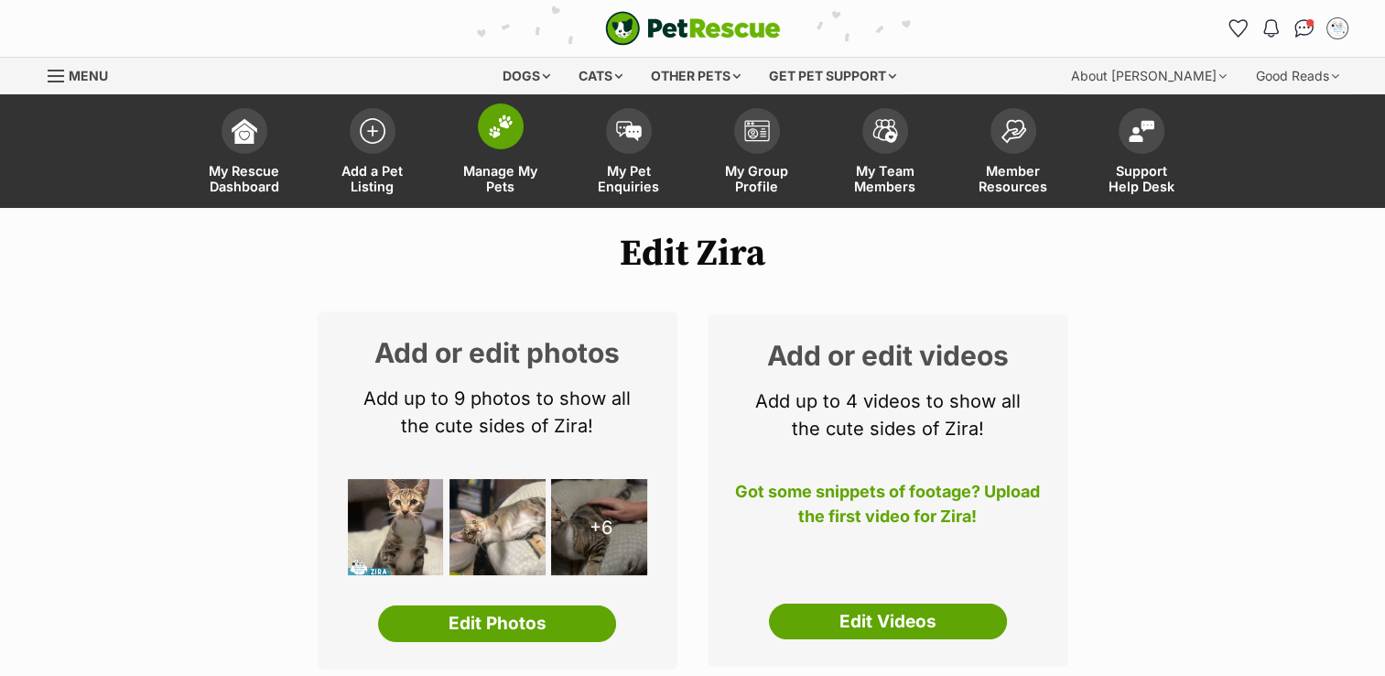
click at [494, 126] on img at bounding box center [501, 126] width 26 height 24
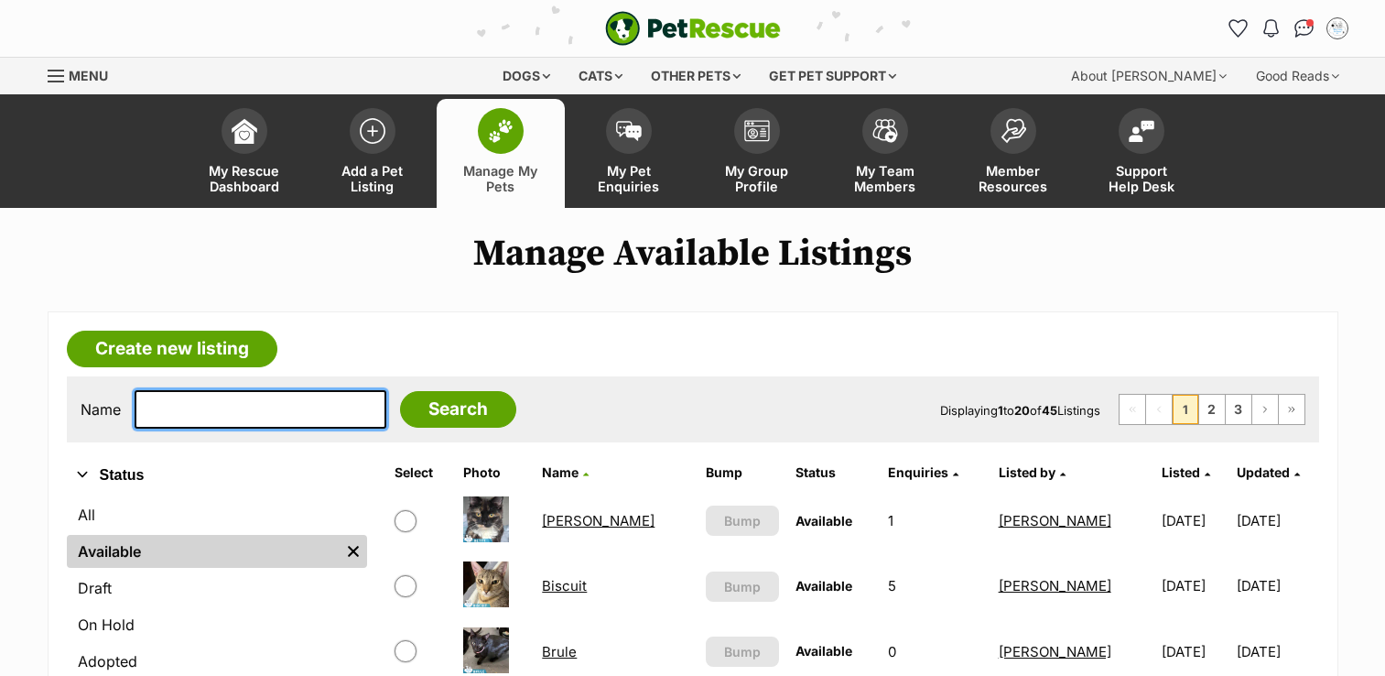
click at [243, 401] on input "text" at bounding box center [261, 409] width 252 height 38
type input "KHAN"
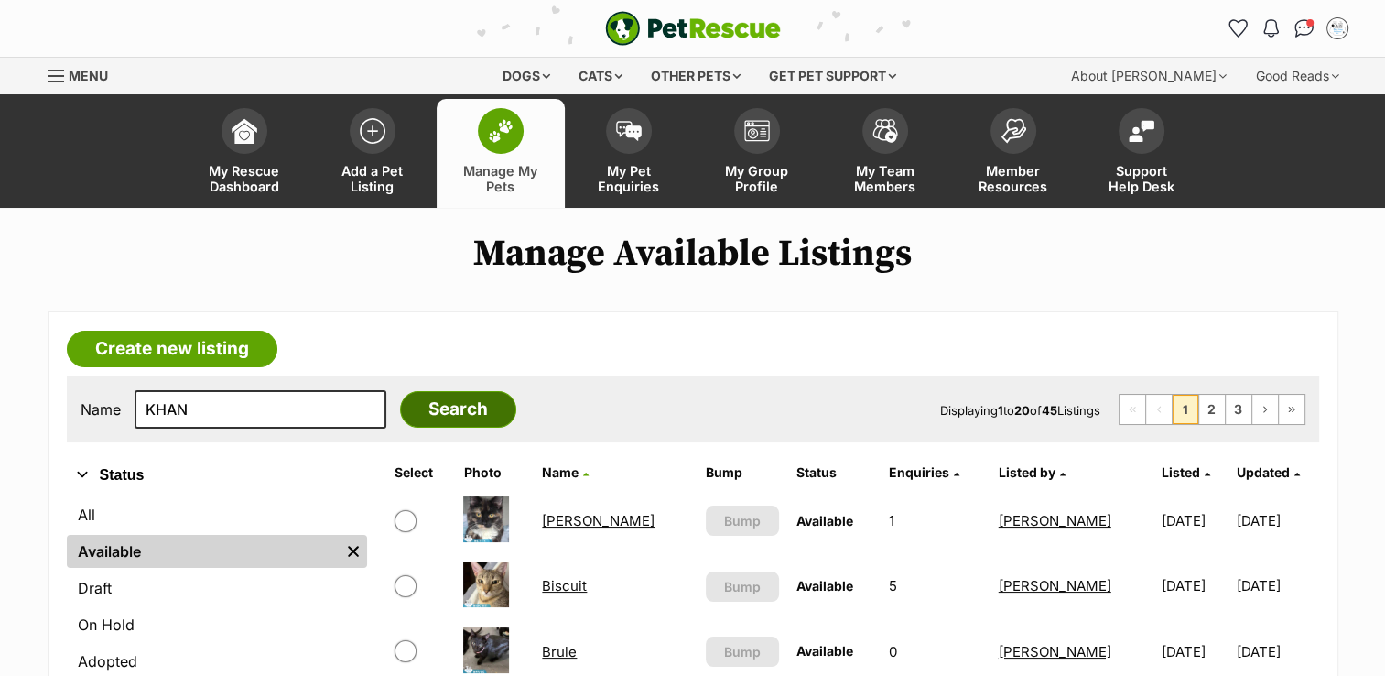
click at [414, 421] on input "Search" at bounding box center [458, 409] width 116 height 37
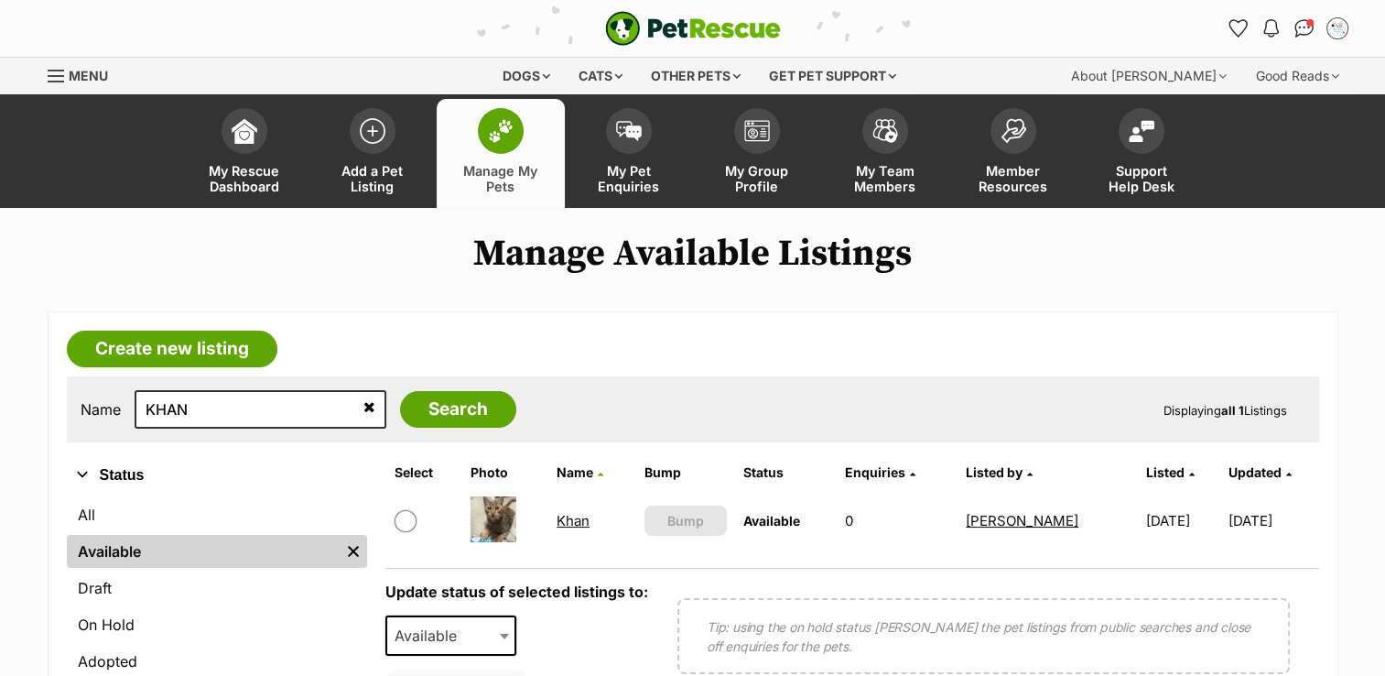
click at [557, 522] on link "Khan" at bounding box center [573, 520] width 33 height 17
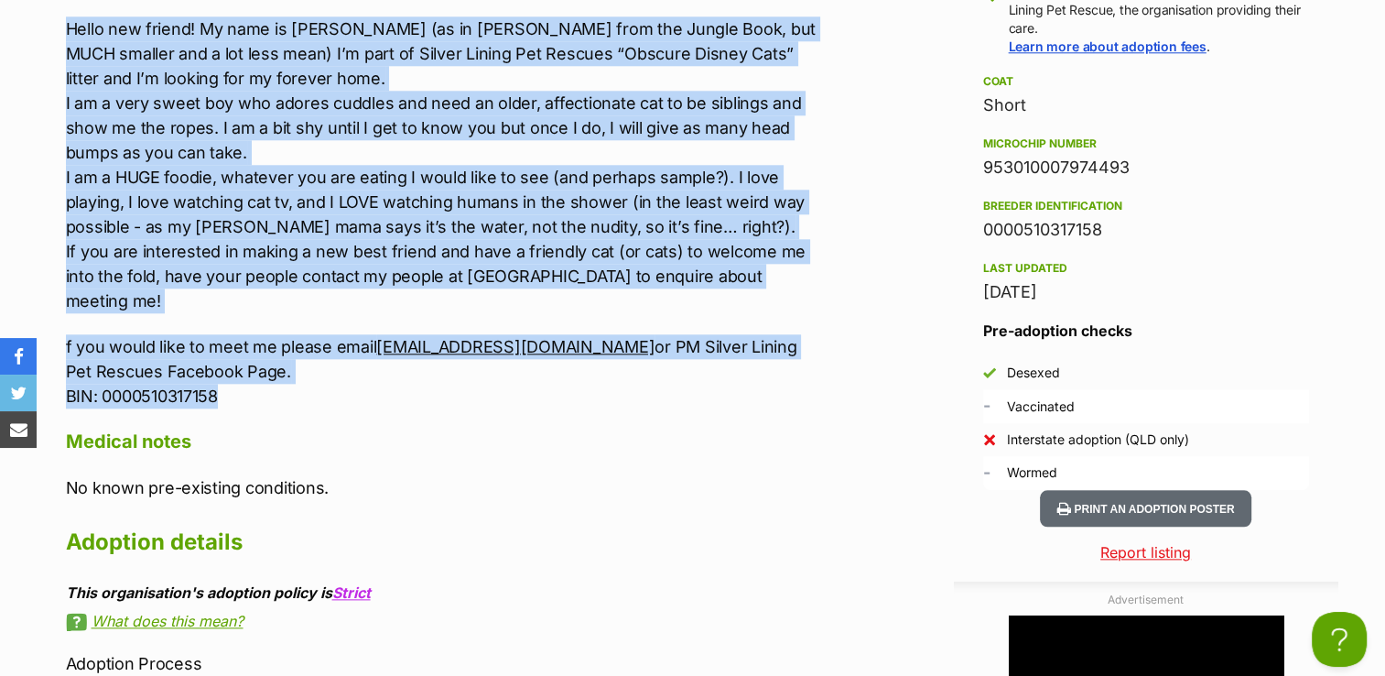
drag, startPoint x: 62, startPoint y: 168, endPoint x: 428, endPoint y: 355, distance: 410.7
click at [428, 355] on div "Upload Videos About Khan Located: Flagstone Breed: DSH Sex: Male DOB: 23/02/25 …" at bounding box center [435, 222] width 775 height 1253
copy div "Located: Flagstone Breed: DSH Sex: Male DOB: 23/02/25 Dog Friendly: Yes Cat Fri…"
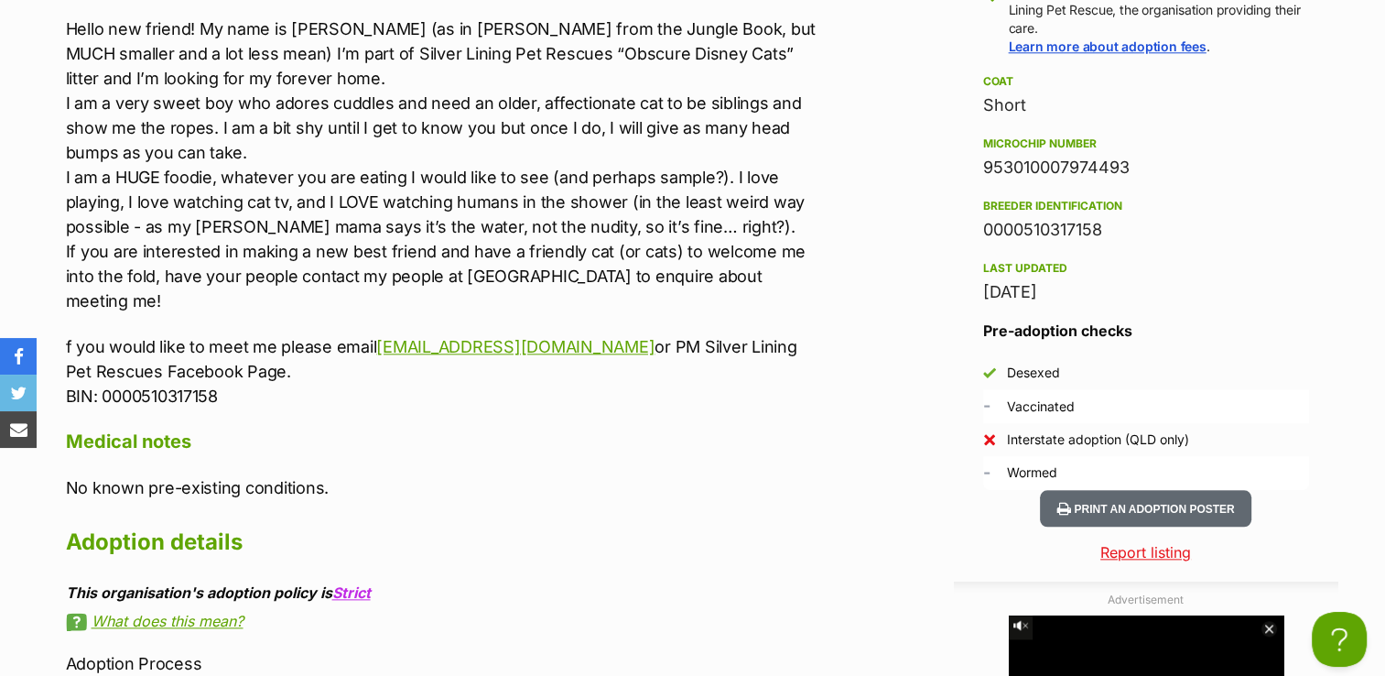
click at [697, 439] on div "Upload Videos About Khan Located: Flagstone Breed: DSH Sex: Male DOB: 23/02/25 …" at bounding box center [444, 222] width 756 height 1253
drag, startPoint x: 983, startPoint y: 158, endPoint x: 1140, endPoint y: 163, distance: 156.6
click at [1140, 163] on div "953010007974493" at bounding box center [1146, 168] width 326 height 26
copy div "953010007974493"
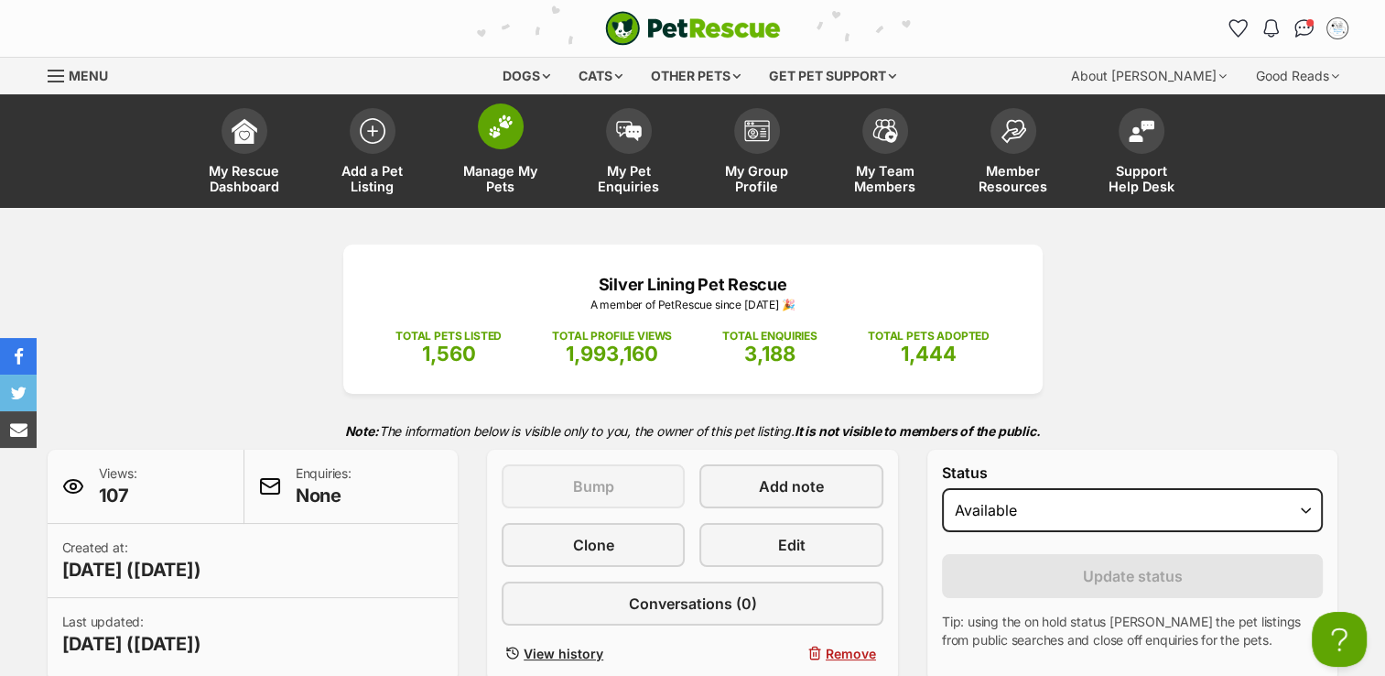
click at [504, 129] on img at bounding box center [501, 126] width 26 height 24
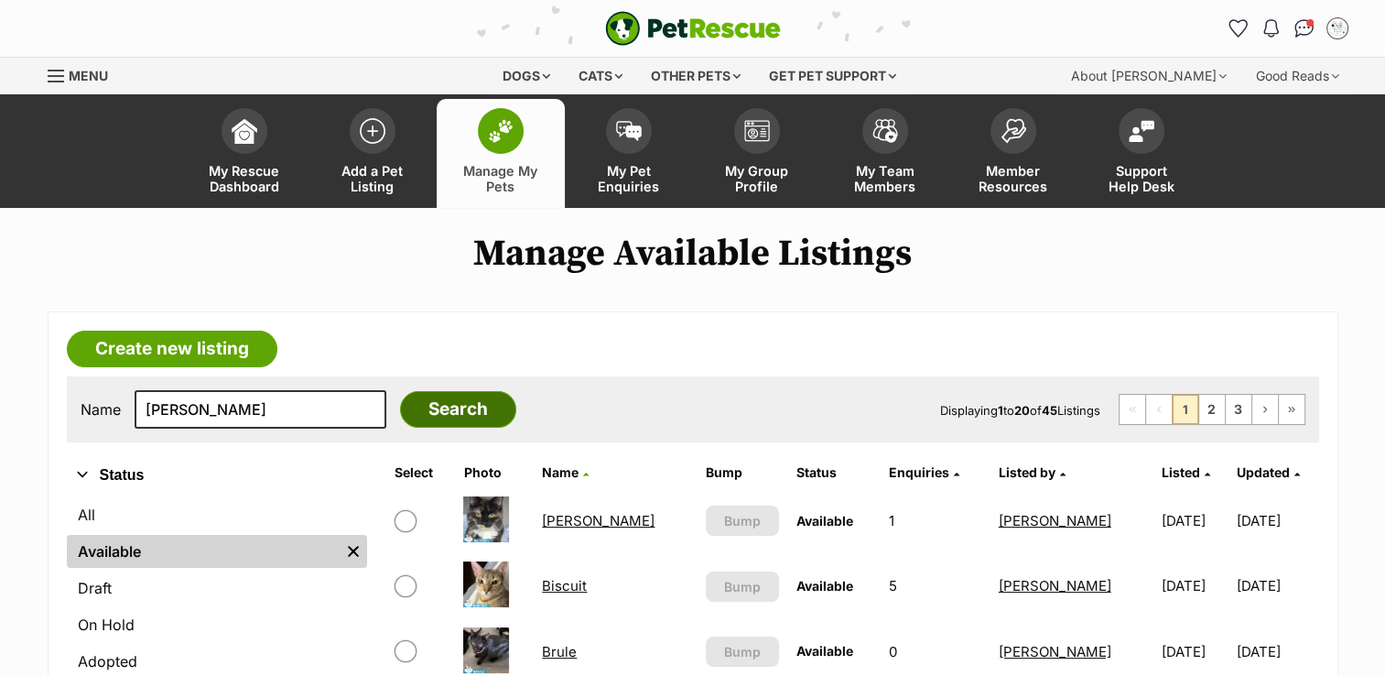
type input "[PERSON_NAME]"
click at [422, 408] on input "Search" at bounding box center [458, 409] width 116 height 37
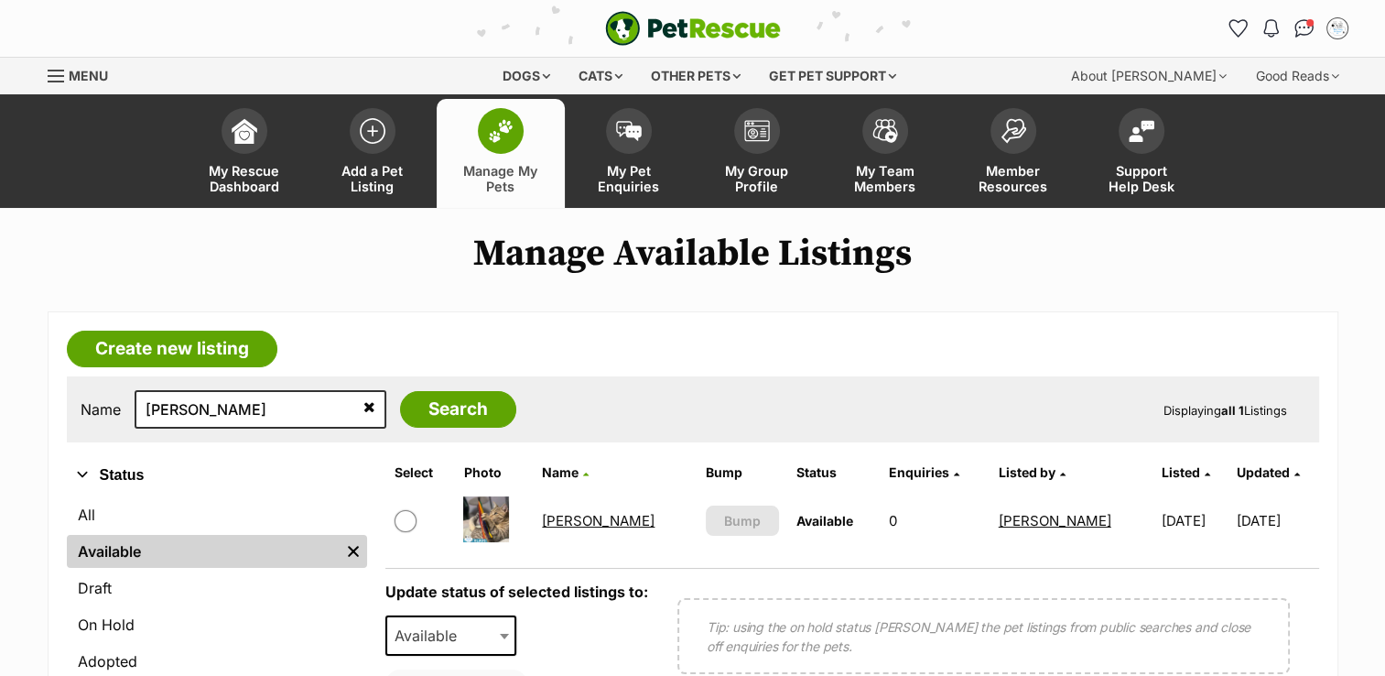
click at [571, 522] on link "[PERSON_NAME]" at bounding box center [598, 520] width 113 height 17
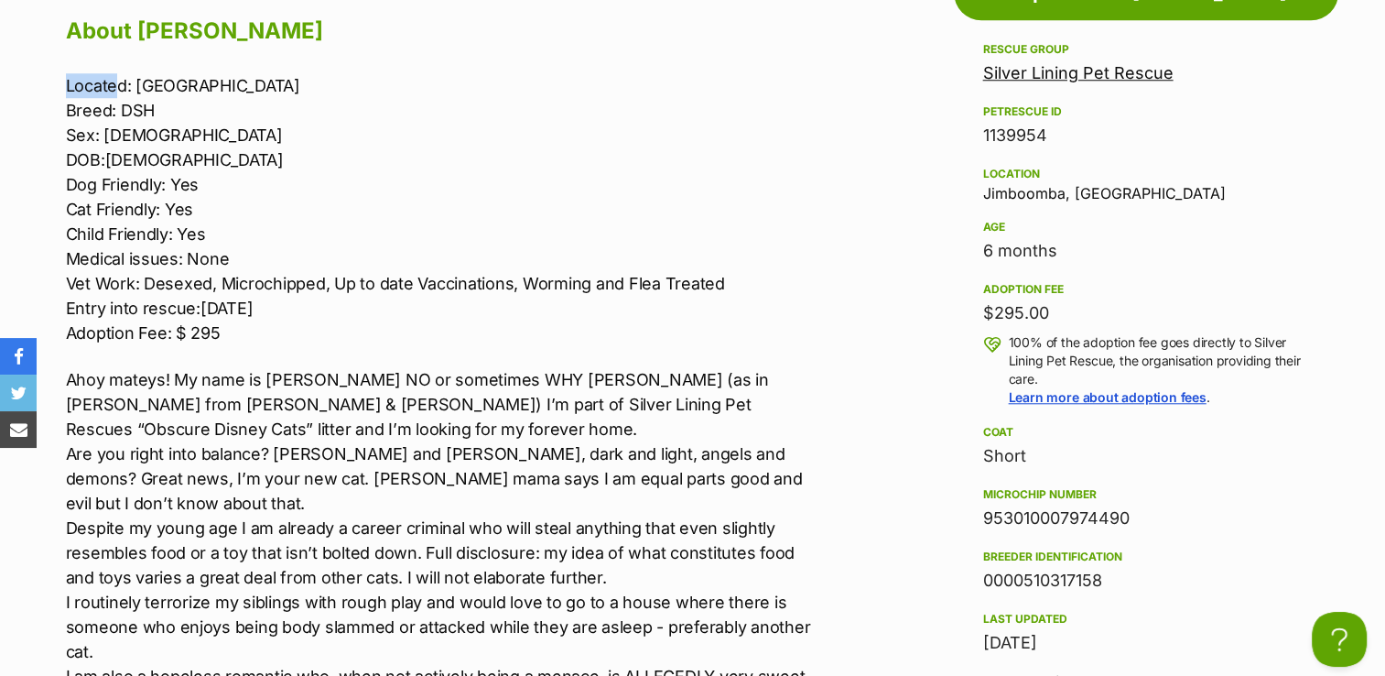
drag, startPoint x: 61, startPoint y: 80, endPoint x: 121, endPoint y: 92, distance: 60.9
click at [121, 92] on div "Upload Videos About [PERSON_NAME] Located: Flagstone Breed: DSH Sex: [DEMOGRAPH…" at bounding box center [435, 672] width 775 height 1450
drag, startPoint x: 122, startPoint y: 92, endPoint x: 51, endPoint y: 101, distance: 71.0
click at [51, 101] on div "Upload Videos About [PERSON_NAME] Located: Flagstone Breed: DSH Sex: [DEMOGRAPH…" at bounding box center [435, 672] width 775 height 1450
drag, startPoint x: 59, startPoint y: 79, endPoint x: 101, endPoint y: 81, distance: 42.2
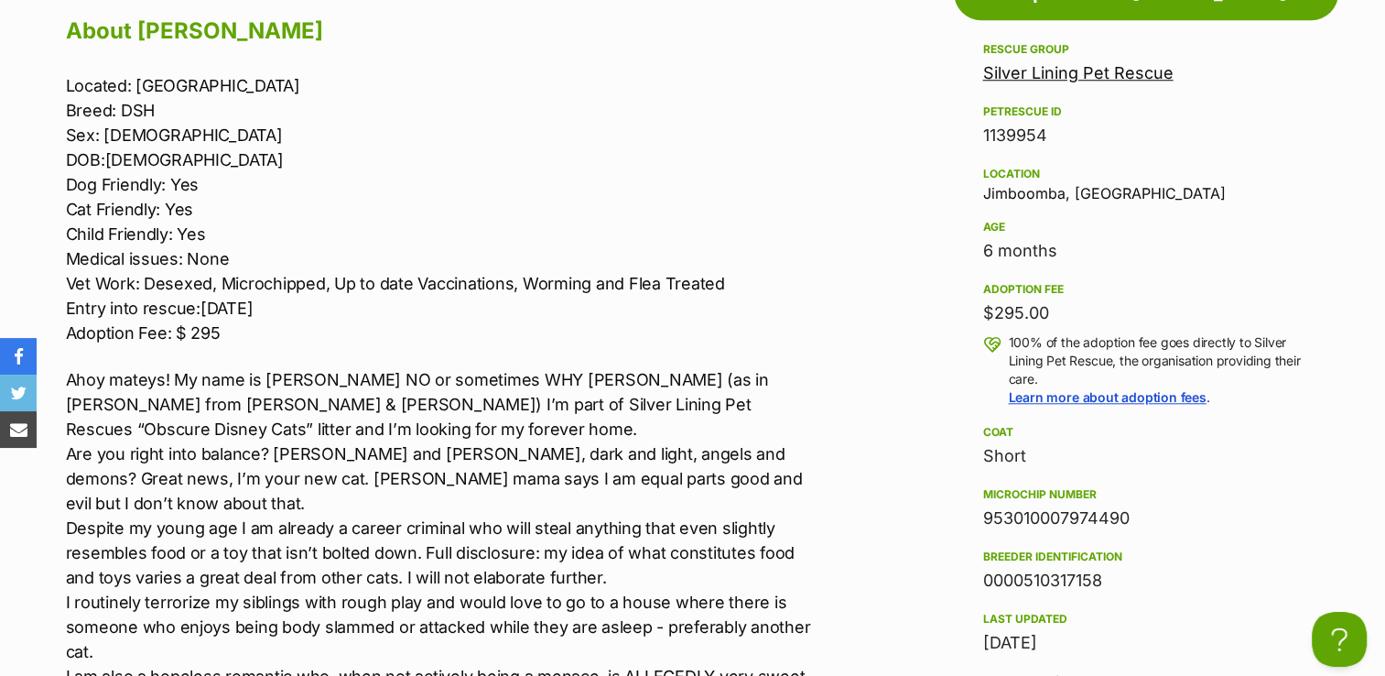
click at [150, 104] on div "Upload Videos About [PERSON_NAME] Located: Flagstone Breed: DSH Sex: [DEMOGRAPH…" at bounding box center [435, 672] width 775 height 1450
click at [60, 79] on div "Upload Videos About [PERSON_NAME] Located: Flagstone Breed: DSH Sex: [DEMOGRAPH…" at bounding box center [435, 672] width 775 height 1450
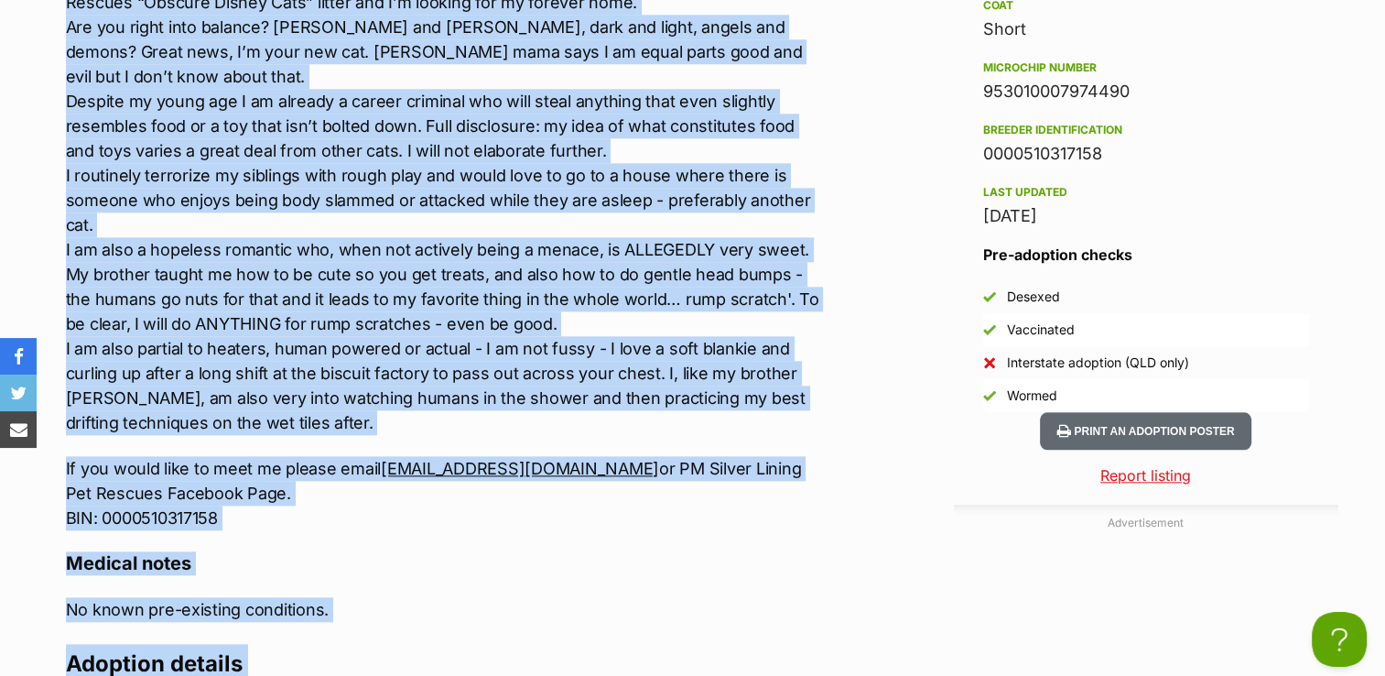
scroll to position [2106, 0]
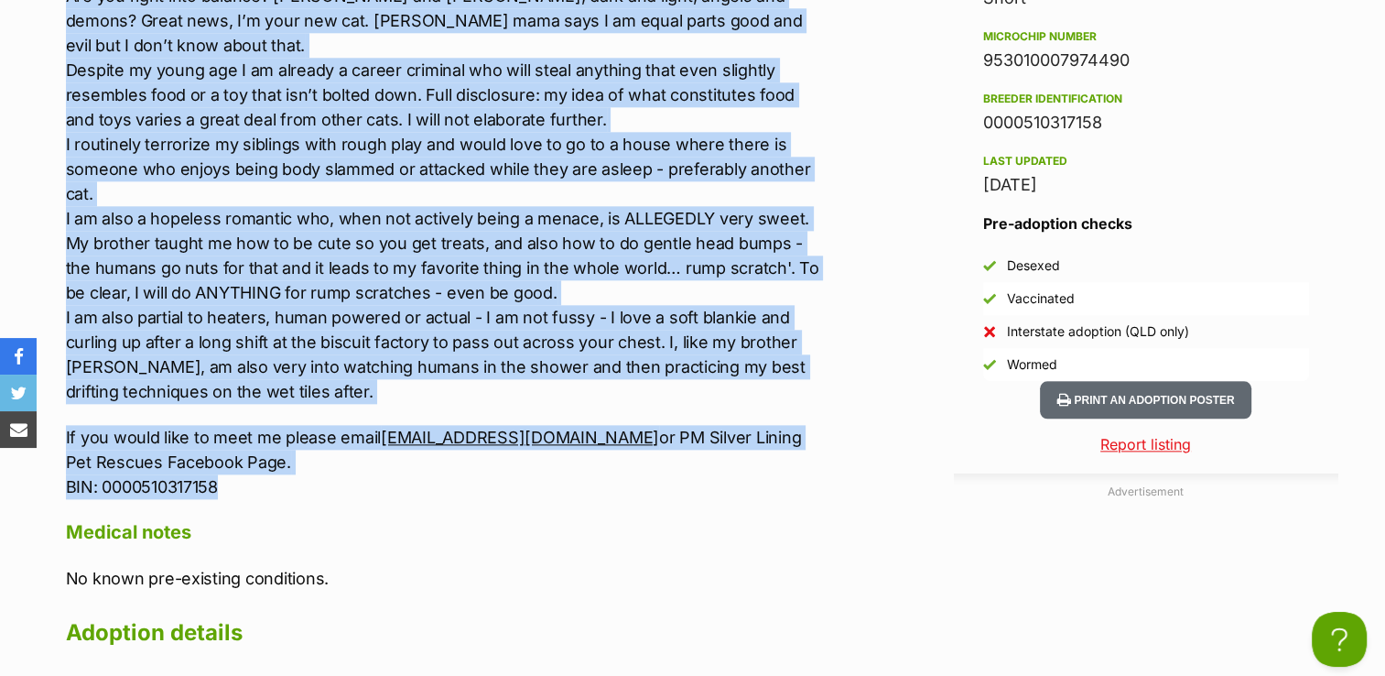
drag, startPoint x: 61, startPoint y: 79, endPoint x: 591, endPoint y: 463, distance: 654.9
click at [591, 463] on div "Upload Videos About [PERSON_NAME] Located: Flagstone Breed: DSH Sex: [DEMOGRAPH…" at bounding box center [435, 214] width 775 height 1450
drag, startPoint x: 591, startPoint y: 463, endPoint x: 580, endPoint y: 456, distance: 14.0
copy div "Loremip: Dolorsita Conse: ADI Eli: Sedd EIU:11/2/05 Tem Incididu: Utl Etd Magna…"
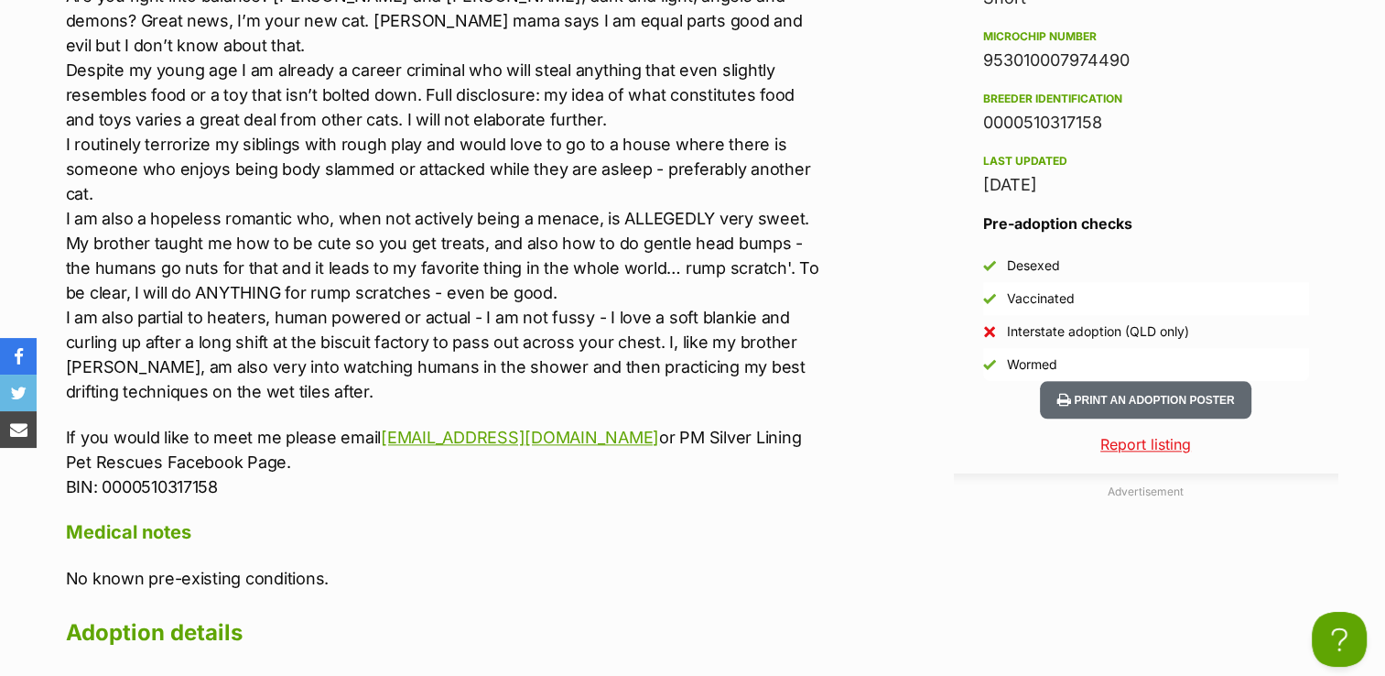
click at [587, 520] on h4 "Medical notes" at bounding box center [444, 532] width 756 height 24
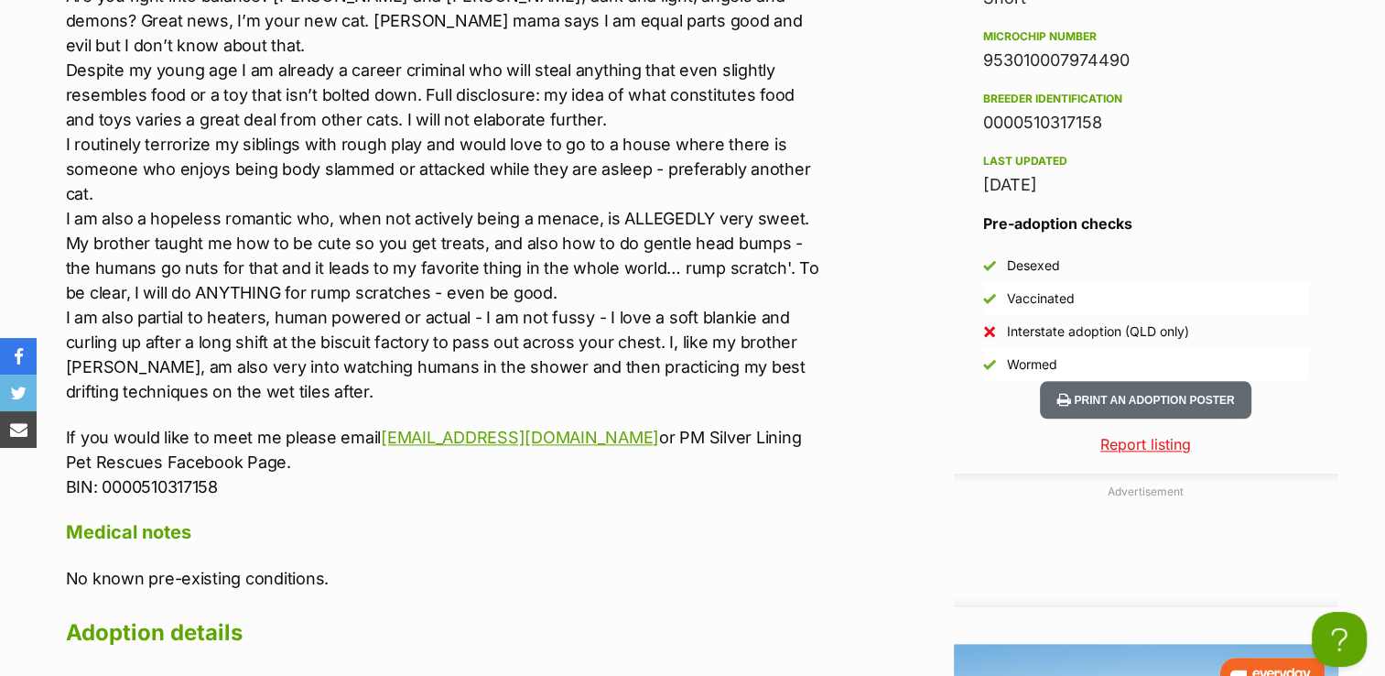
scroll to position [0, 0]
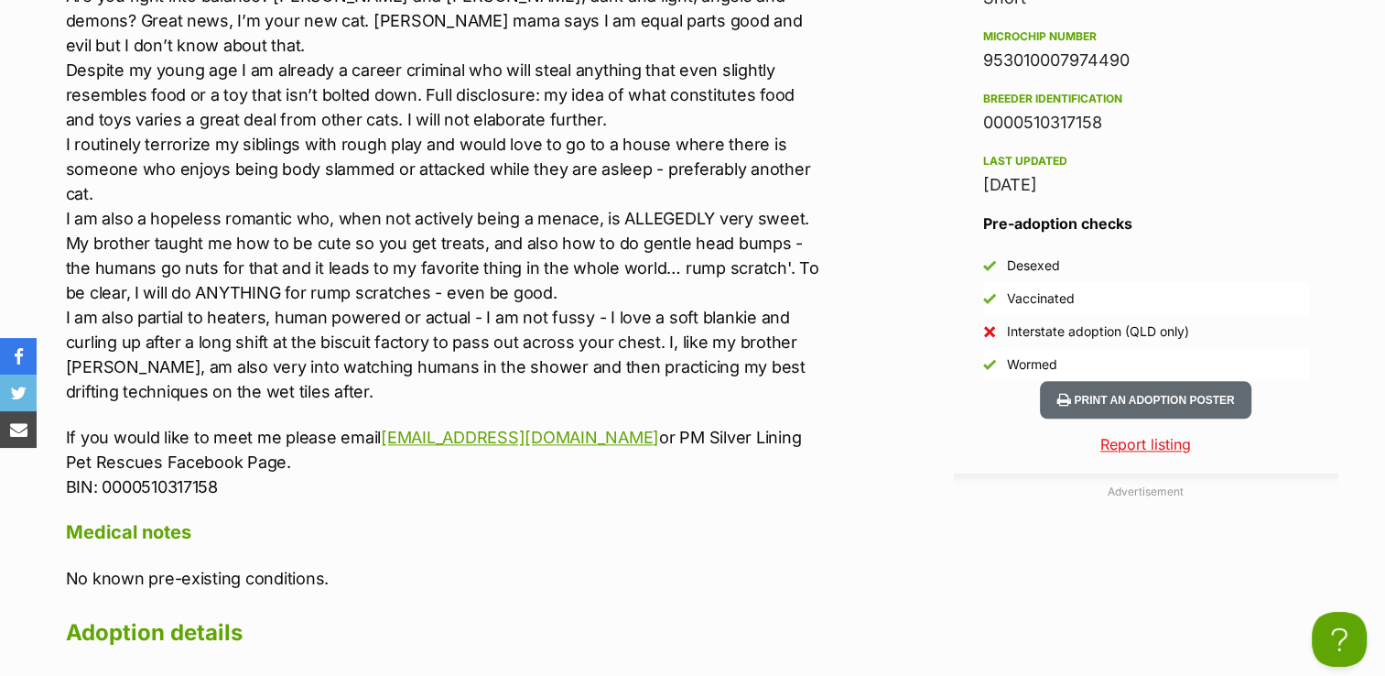
drag, startPoint x: 984, startPoint y: 52, endPoint x: 1130, endPoint y: 58, distance: 145.7
click at [1130, 58] on div "953010007974490" at bounding box center [1146, 61] width 326 height 26
copy div "953010007974490"
